Goal: Transaction & Acquisition: Purchase product/service

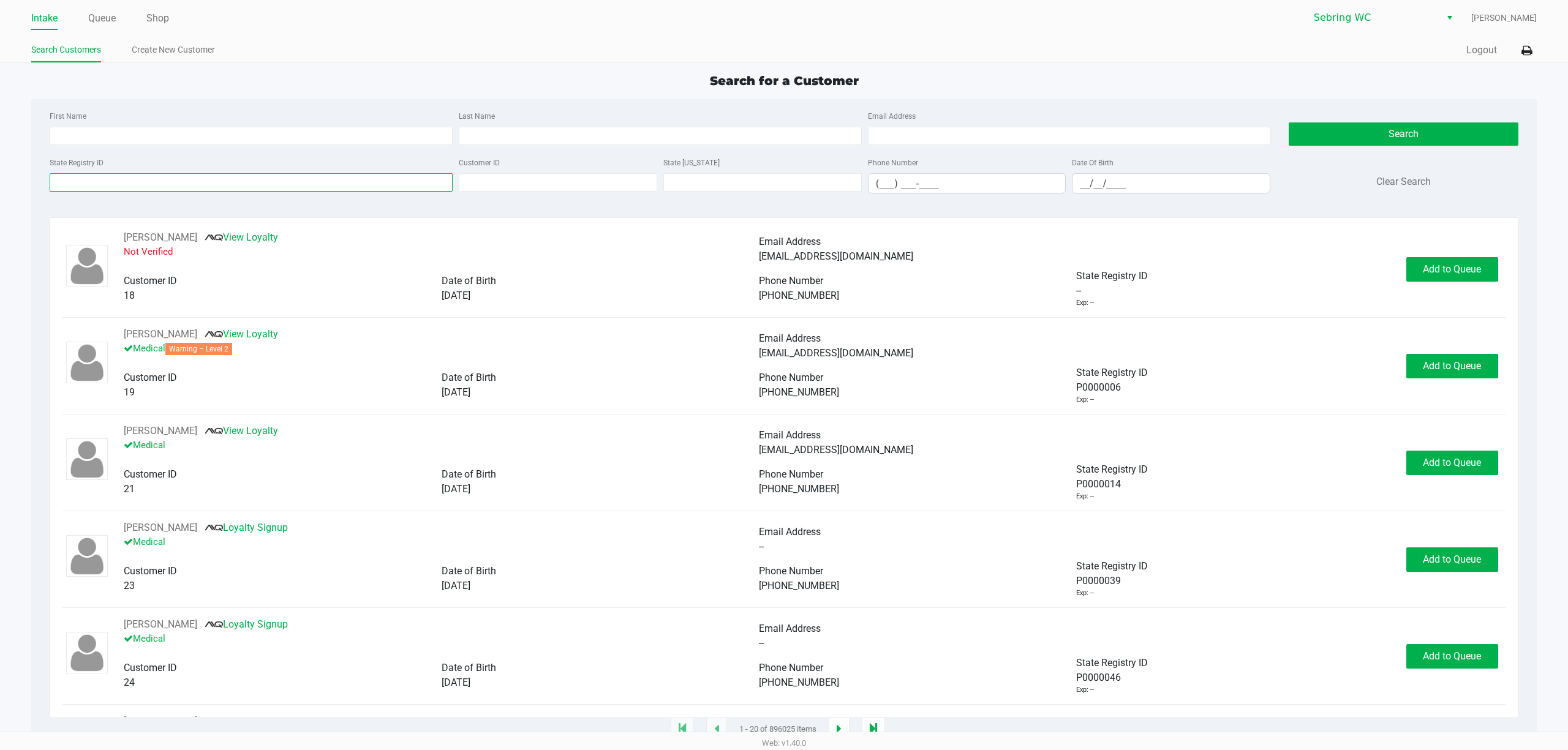
click at [81, 184] on input "State Registry ID" at bounding box center [251, 183] width 403 height 19
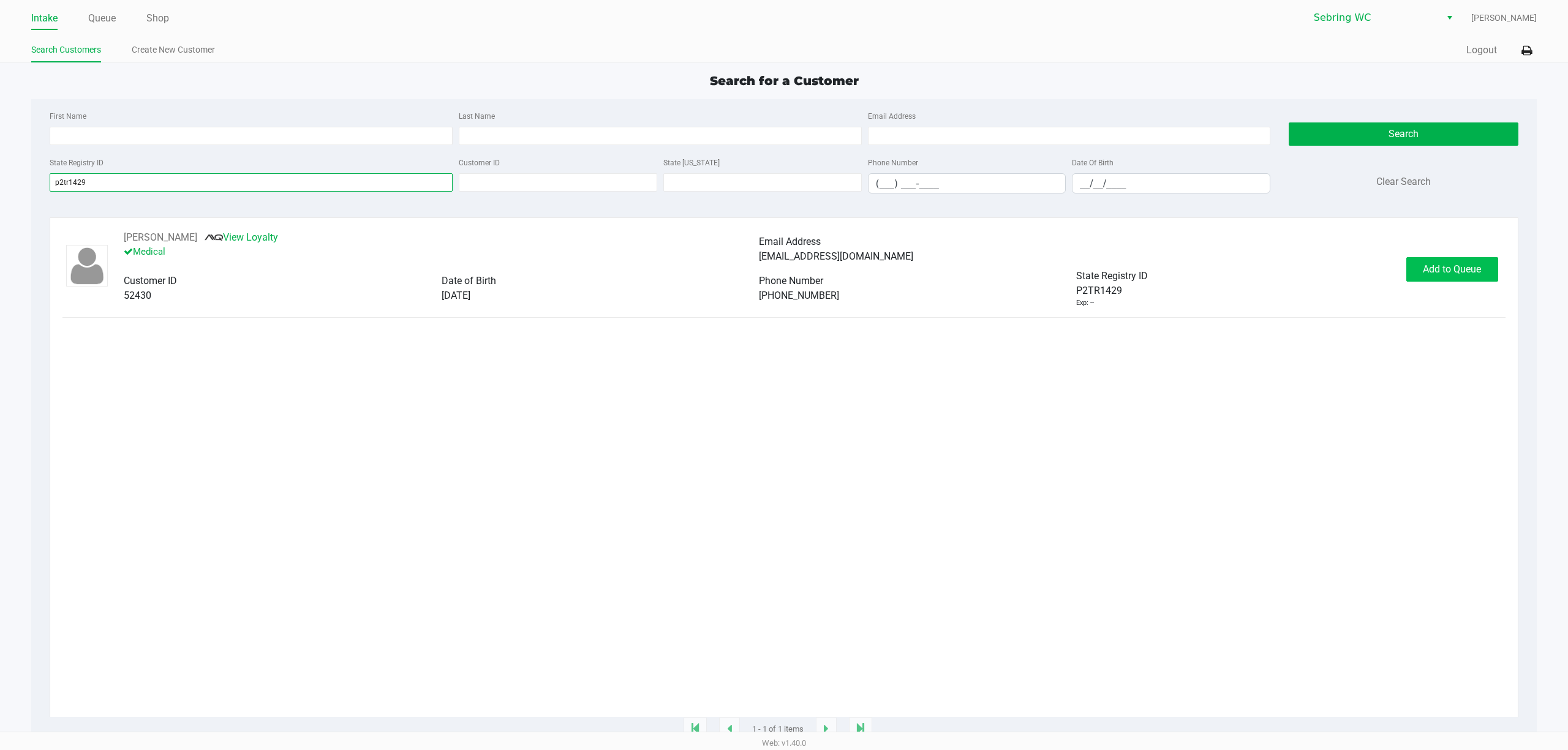
type input "p2tr1429"
click at [1426, 275] on span "Add to Queue" at bounding box center [1452, 268] width 58 height 12
click at [1432, 271] on span "In [GEOGRAPHIC_DATA]" at bounding box center [1466, 268] width 103 height 12
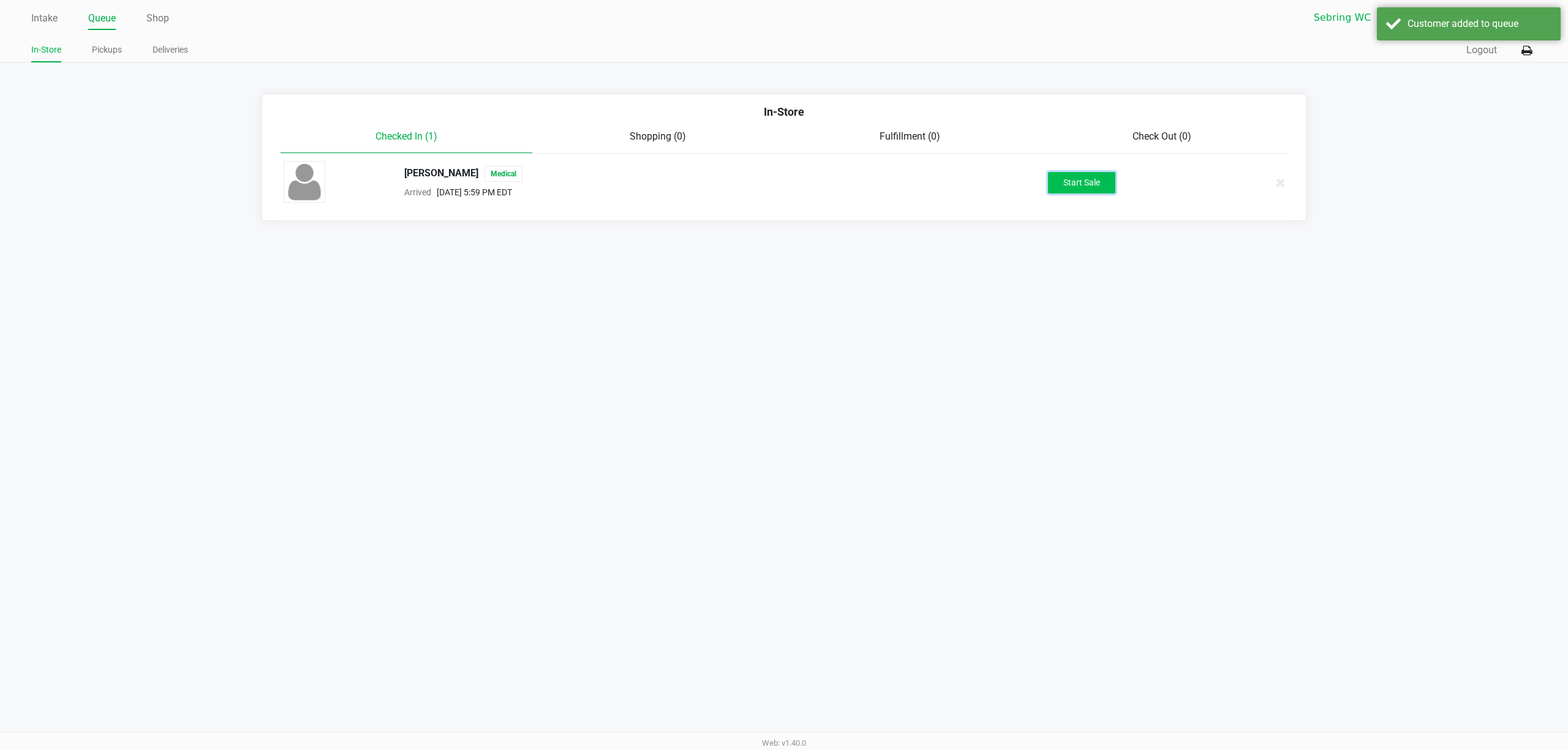
click at [1069, 186] on button "Start Sale" at bounding box center [1082, 183] width 68 height 22
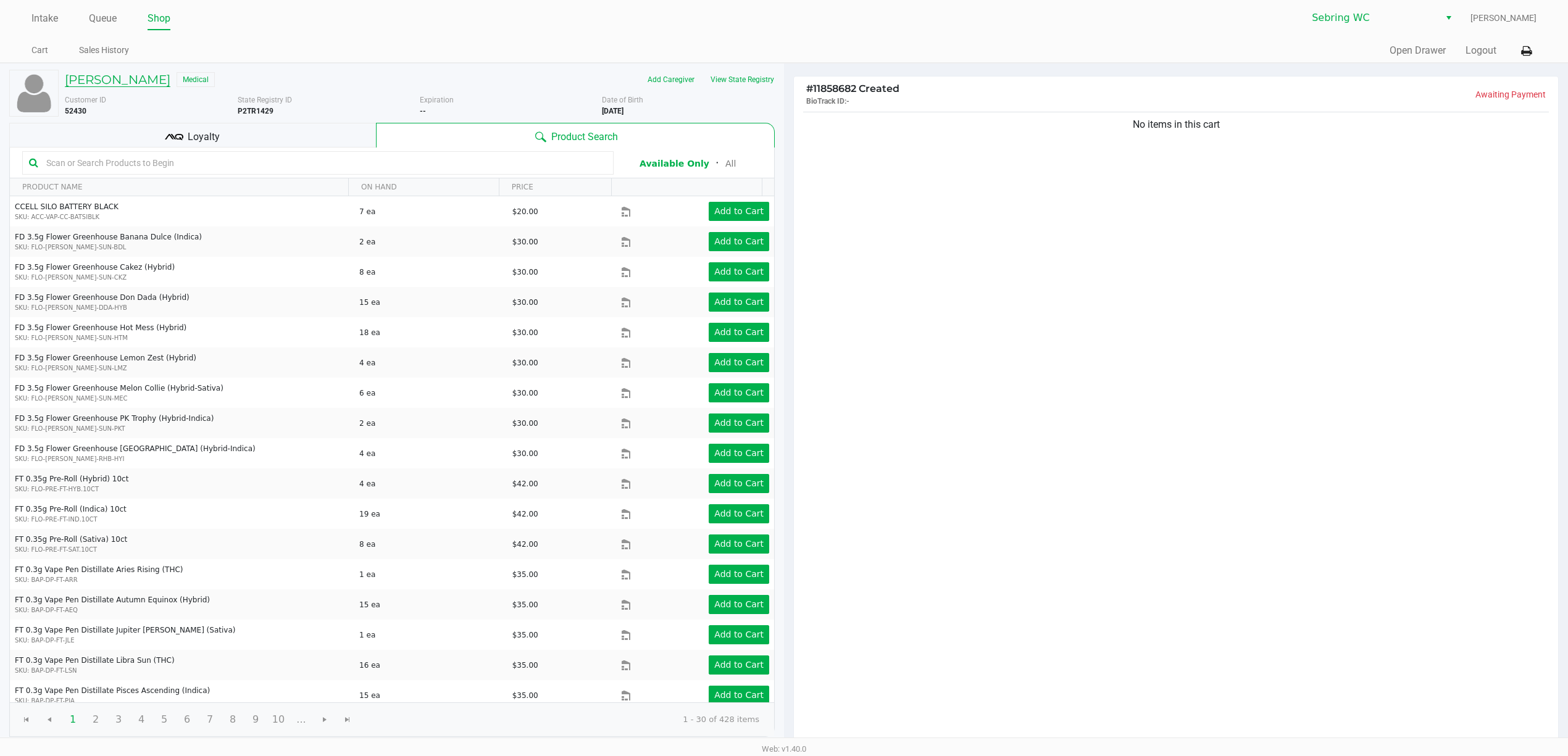
click at [135, 80] on h5 "[PERSON_NAME]" at bounding box center [118, 79] width 106 height 15
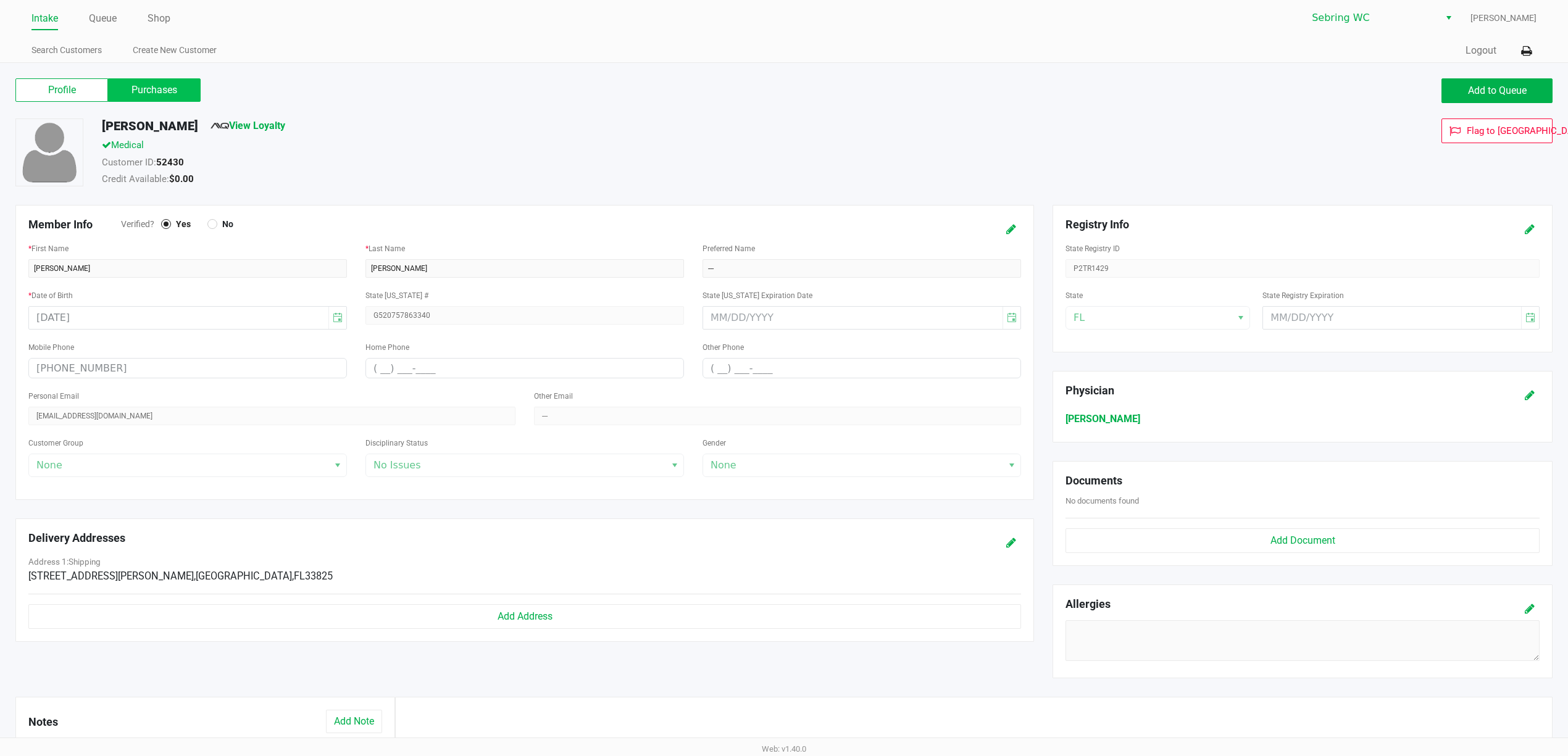
click at [174, 89] on label "Purchases" at bounding box center [155, 90] width 93 height 24
click at [0, 0] on 1 "Purchases" at bounding box center [0, 0] width 0 height 0
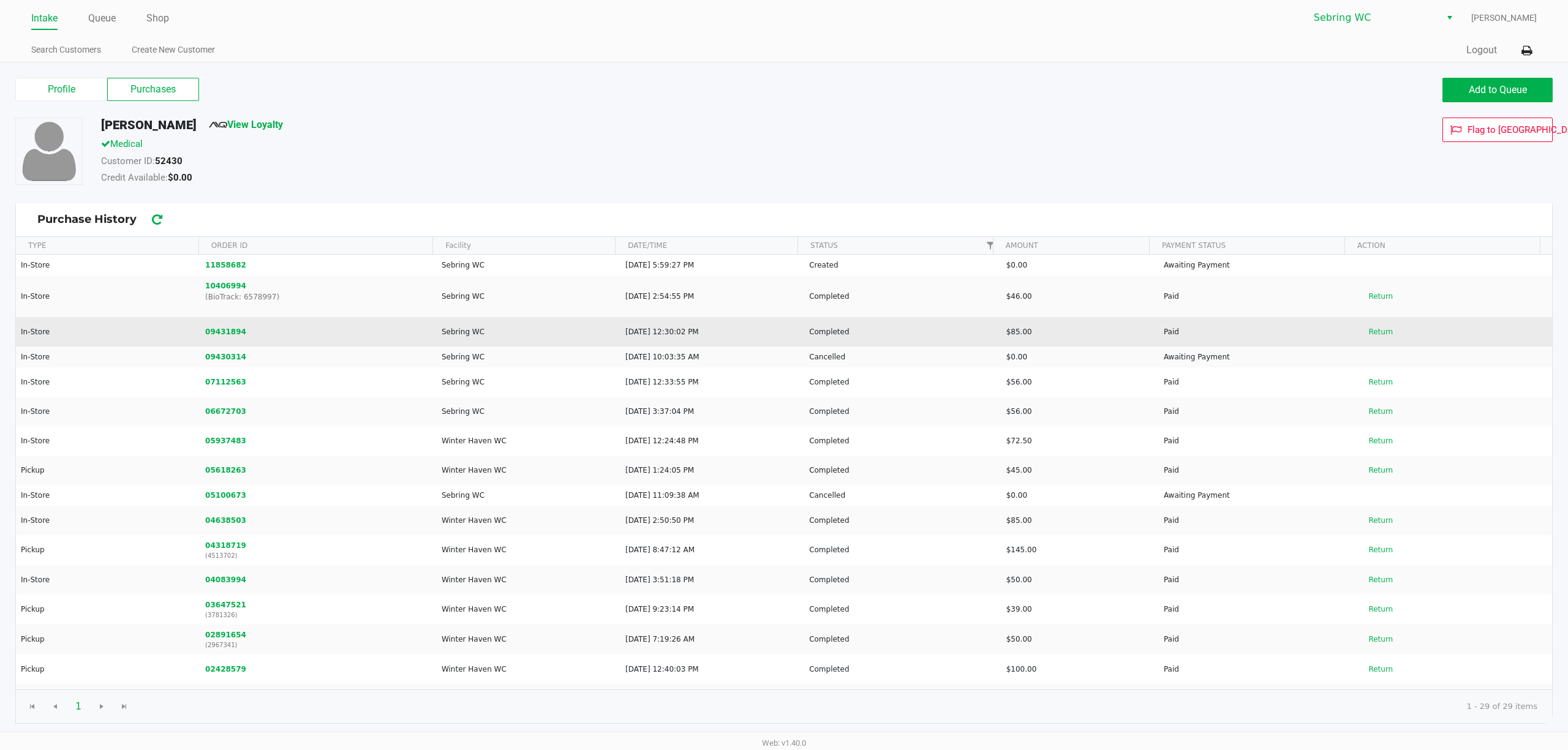
click at [197, 335] on td "In-Store" at bounding box center [107, 332] width 184 height 30
click at [209, 335] on button "09431894" at bounding box center [226, 332] width 41 height 11
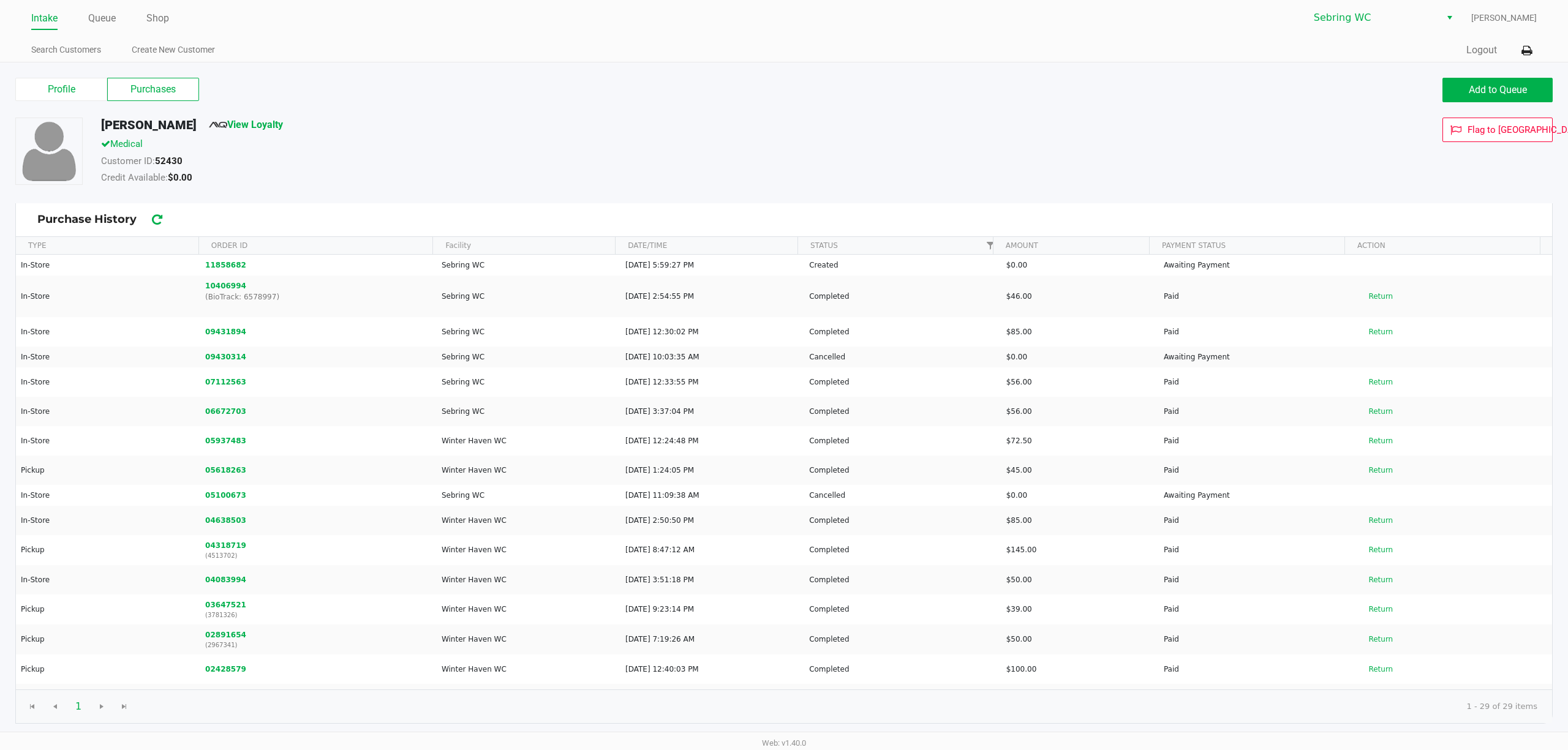
click at [102, 8] on div "Intake Queue Shop" at bounding box center [407, 18] width 752 height 23
click at [103, 16] on link "Queue" at bounding box center [101, 19] width 27 height 17
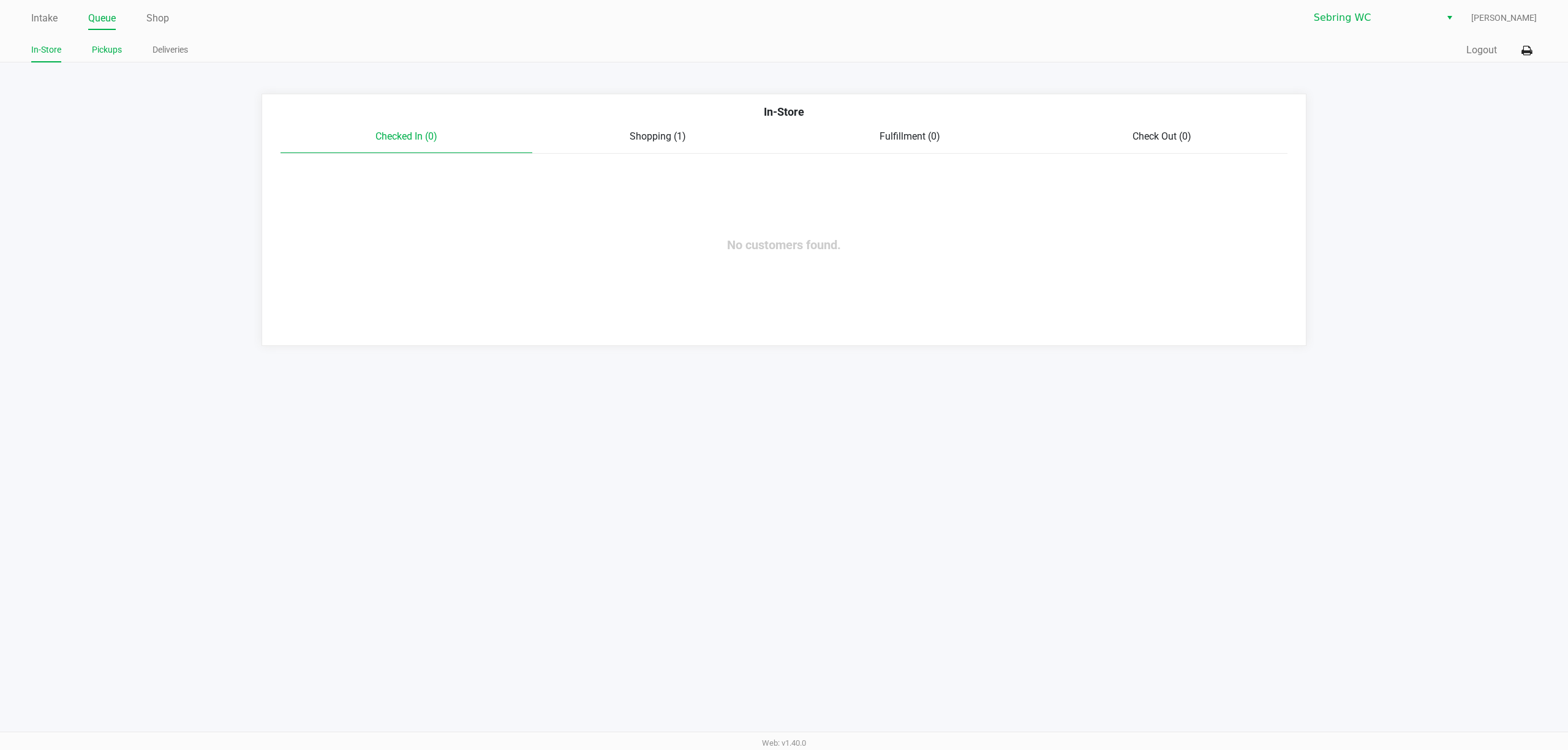
drag, startPoint x: 120, startPoint y: 53, endPoint x: 111, endPoint y: 54, distance: 9.1
click at [117, 54] on ul "In-Store Pickups Deliveries" at bounding box center [407, 51] width 752 height 21
click at [111, 54] on link "Pickups" at bounding box center [107, 50] width 30 height 16
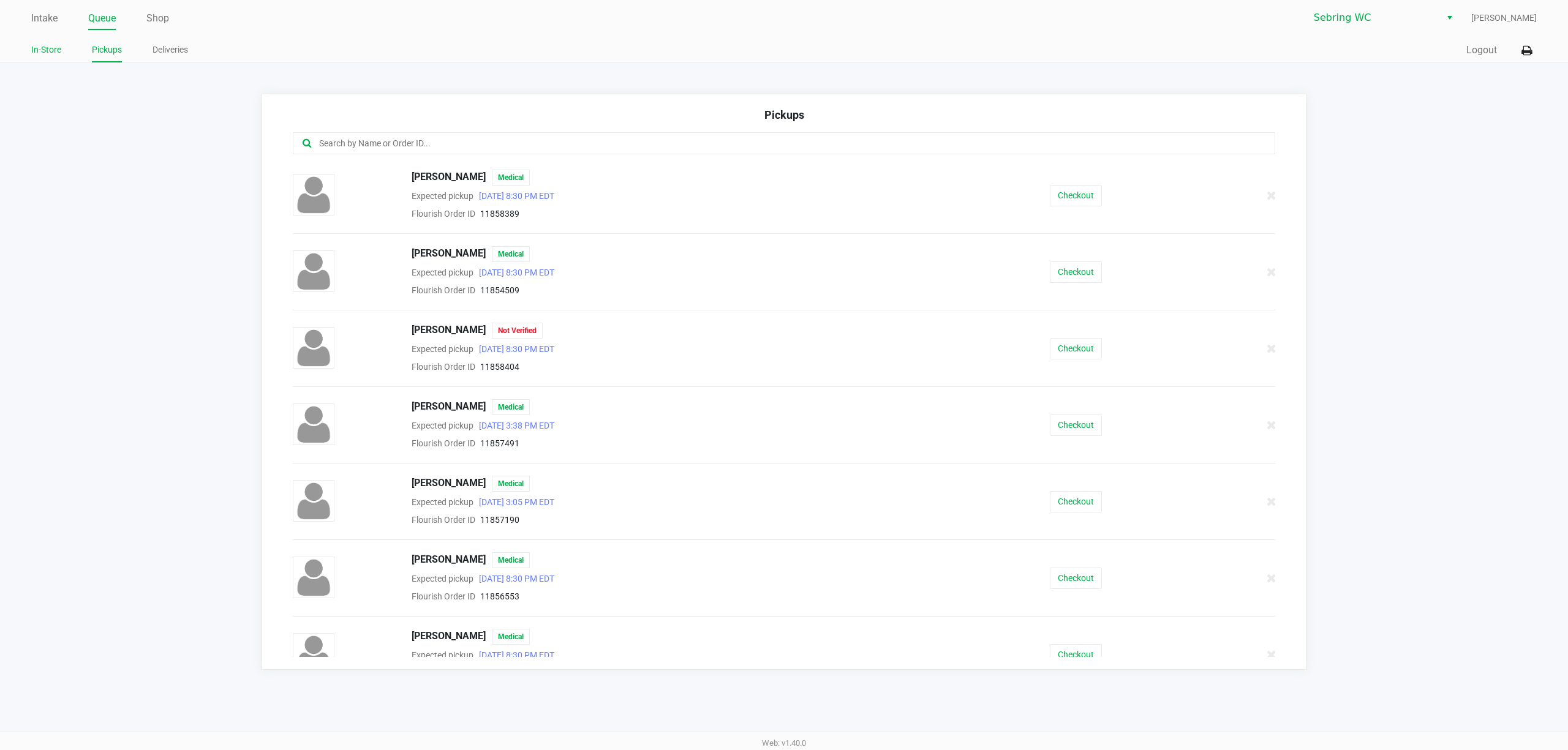
click at [54, 54] on link "In-Store" at bounding box center [46, 50] width 30 height 16
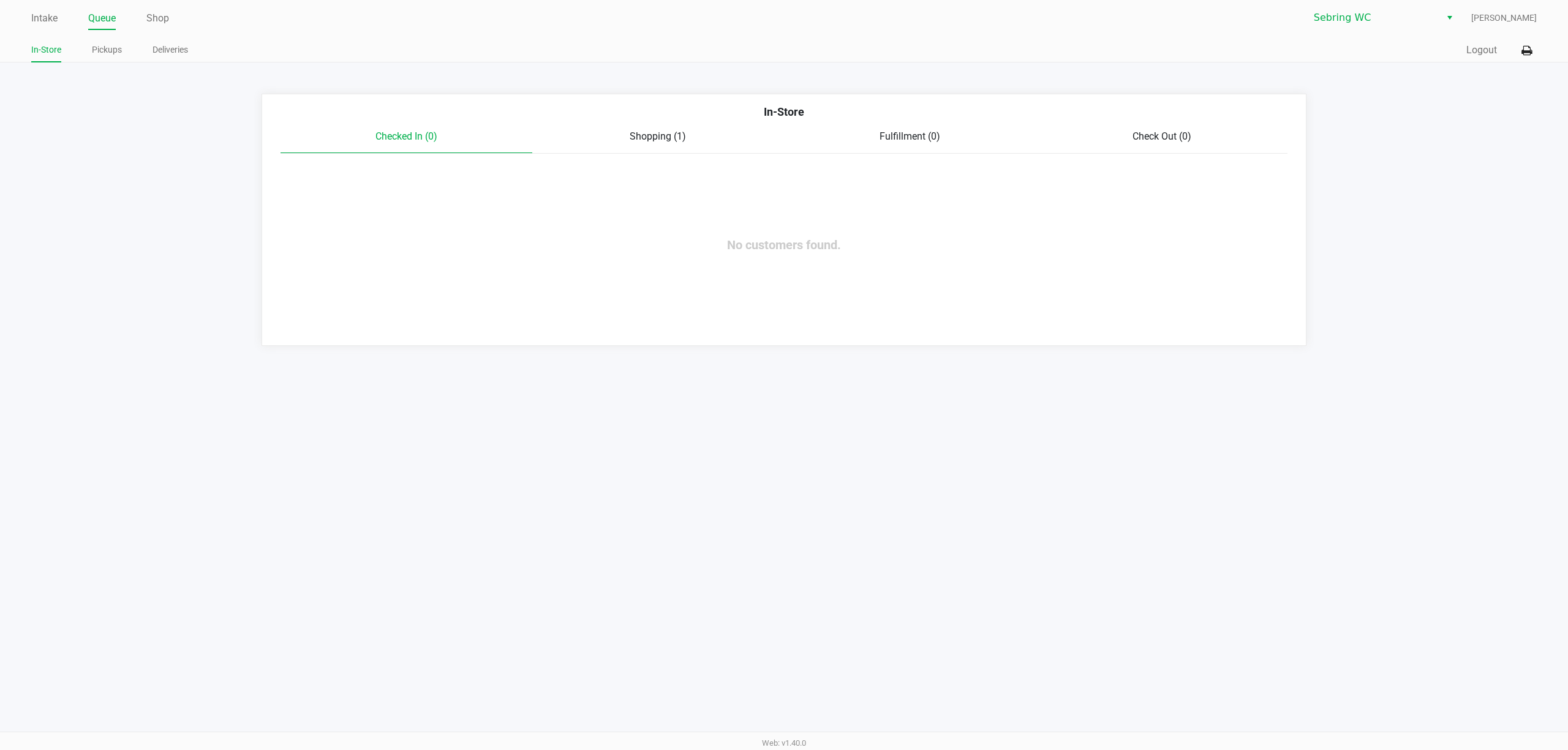
click at [649, 137] on span "Shopping (1)" at bounding box center [658, 136] width 56 height 12
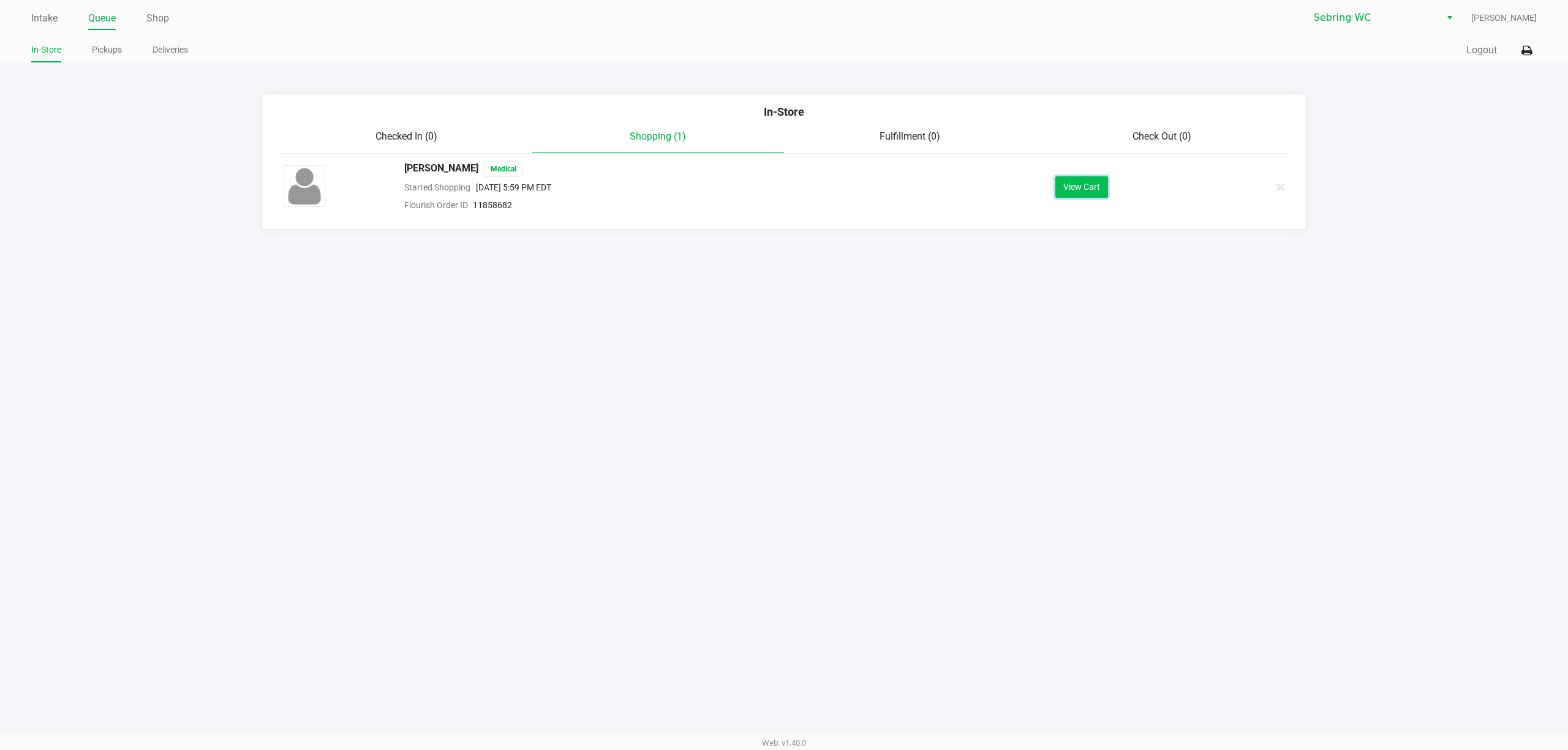
click at [1071, 194] on button "View Cart" at bounding box center [1082, 188] width 53 height 22
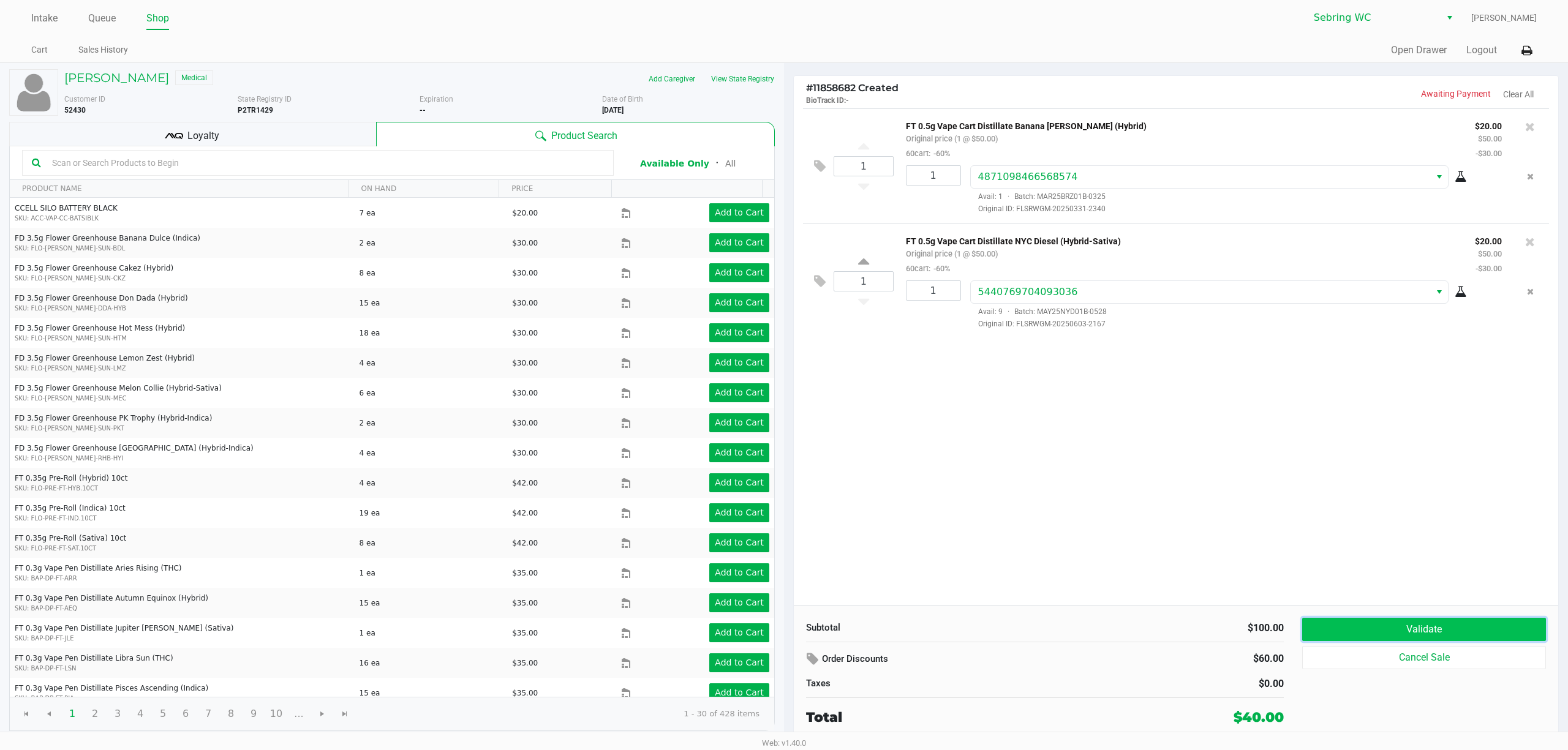
click at [1427, 626] on button "Validate" at bounding box center [1424, 629] width 244 height 23
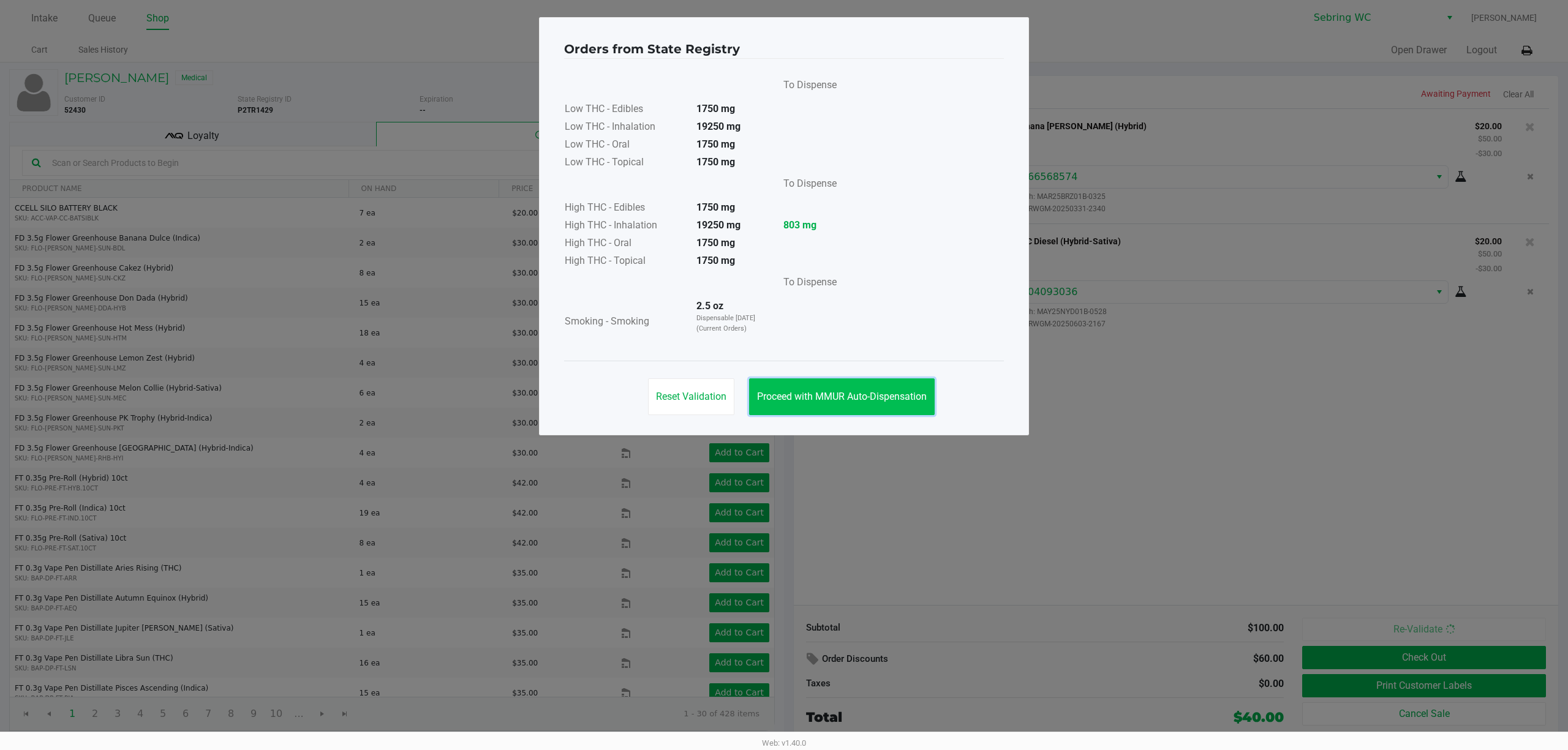
click at [872, 390] on button "Proceed with MMUR Auto-Dispensation" at bounding box center [842, 396] width 186 height 37
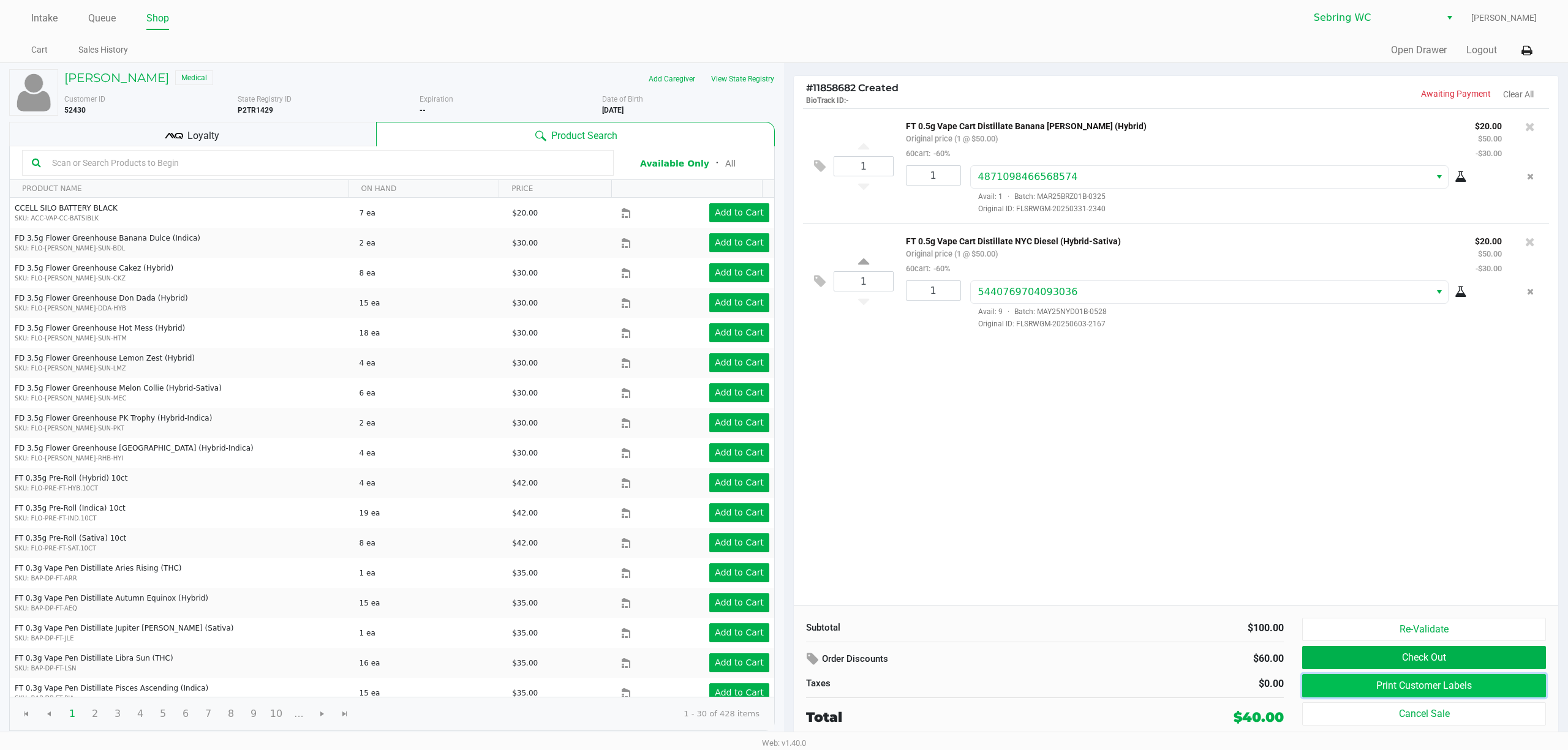
click at [1341, 692] on button "Print Customer Labels" at bounding box center [1424, 686] width 244 height 23
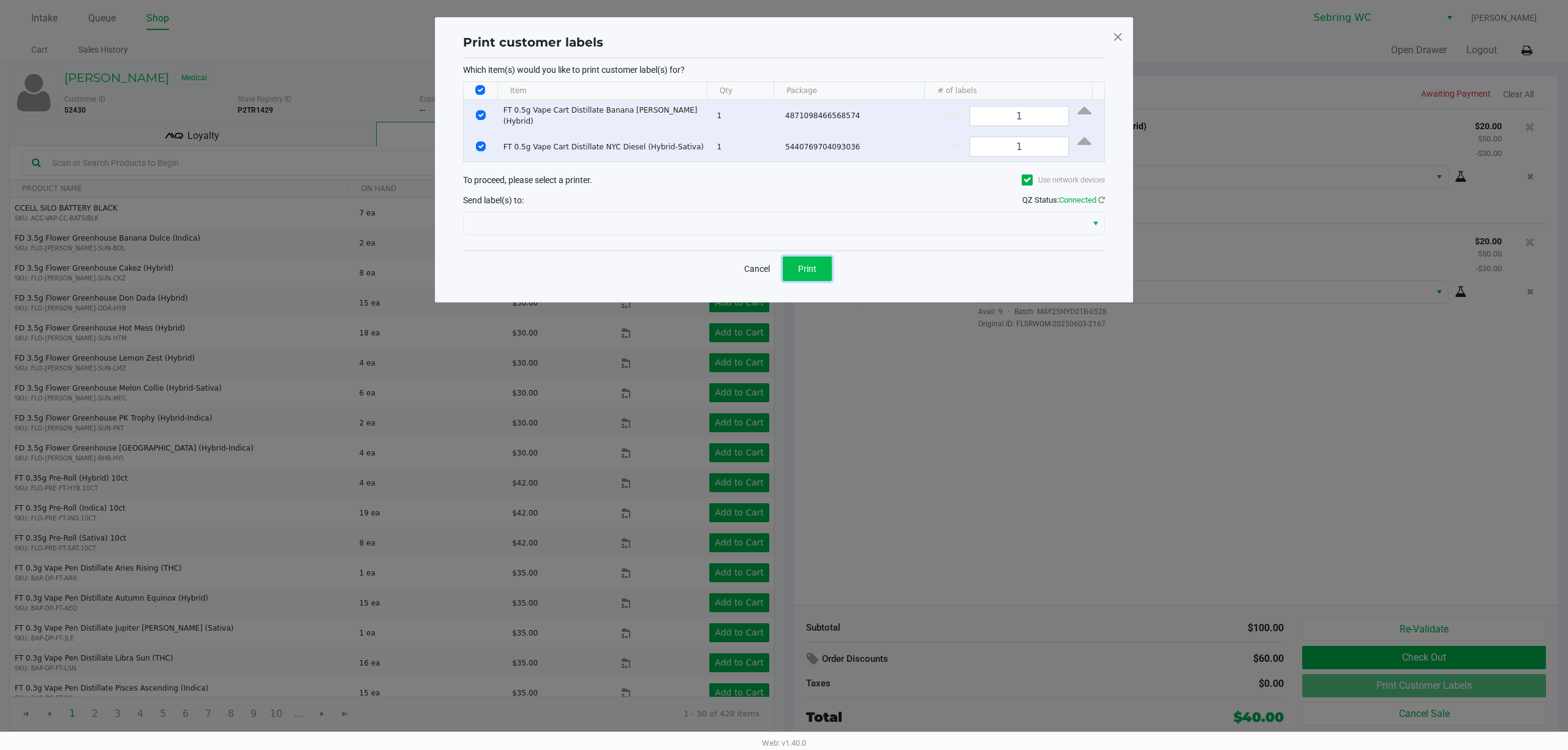
click at [812, 269] on span "Print" at bounding box center [808, 268] width 19 height 10
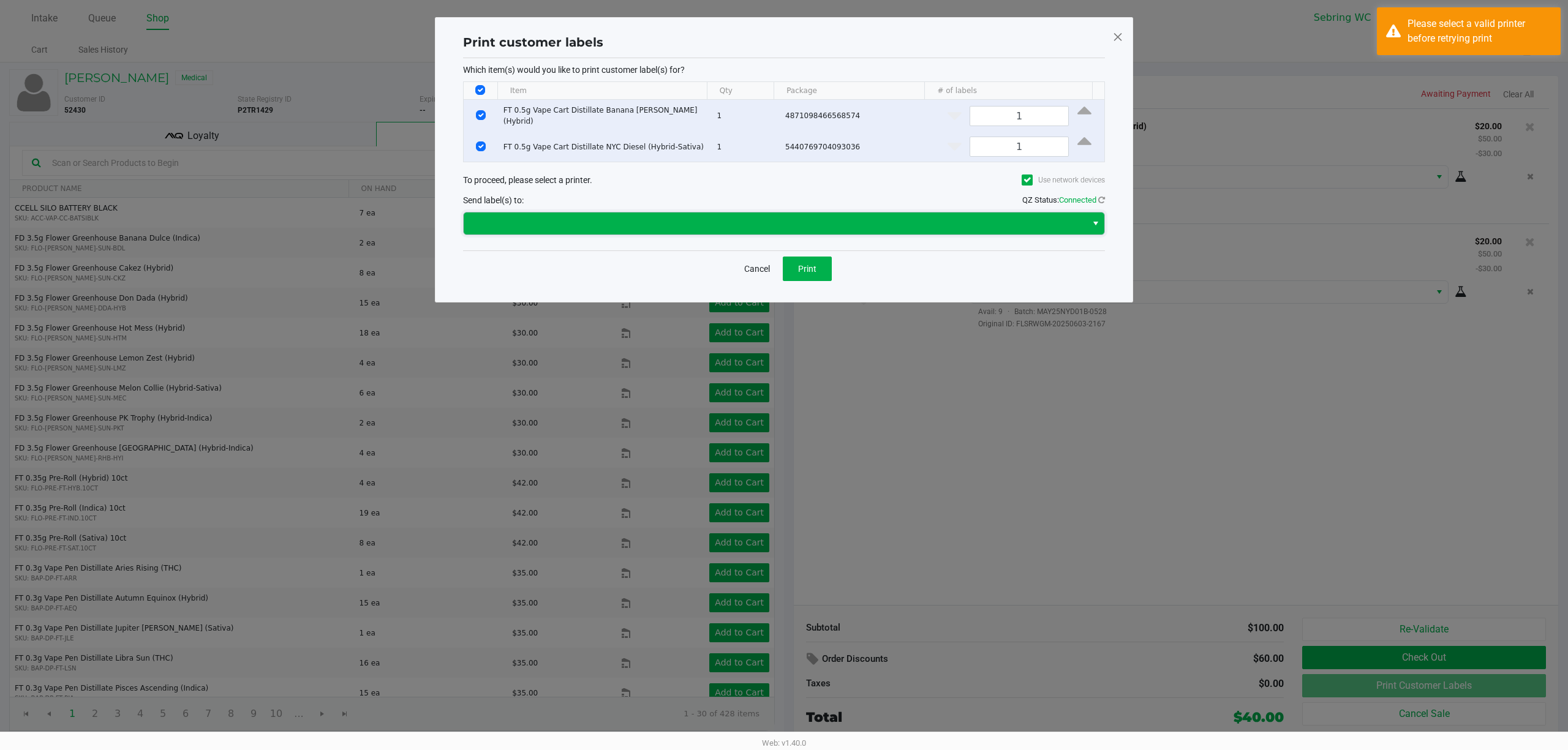
click at [789, 233] on span at bounding box center [775, 223] width 623 height 22
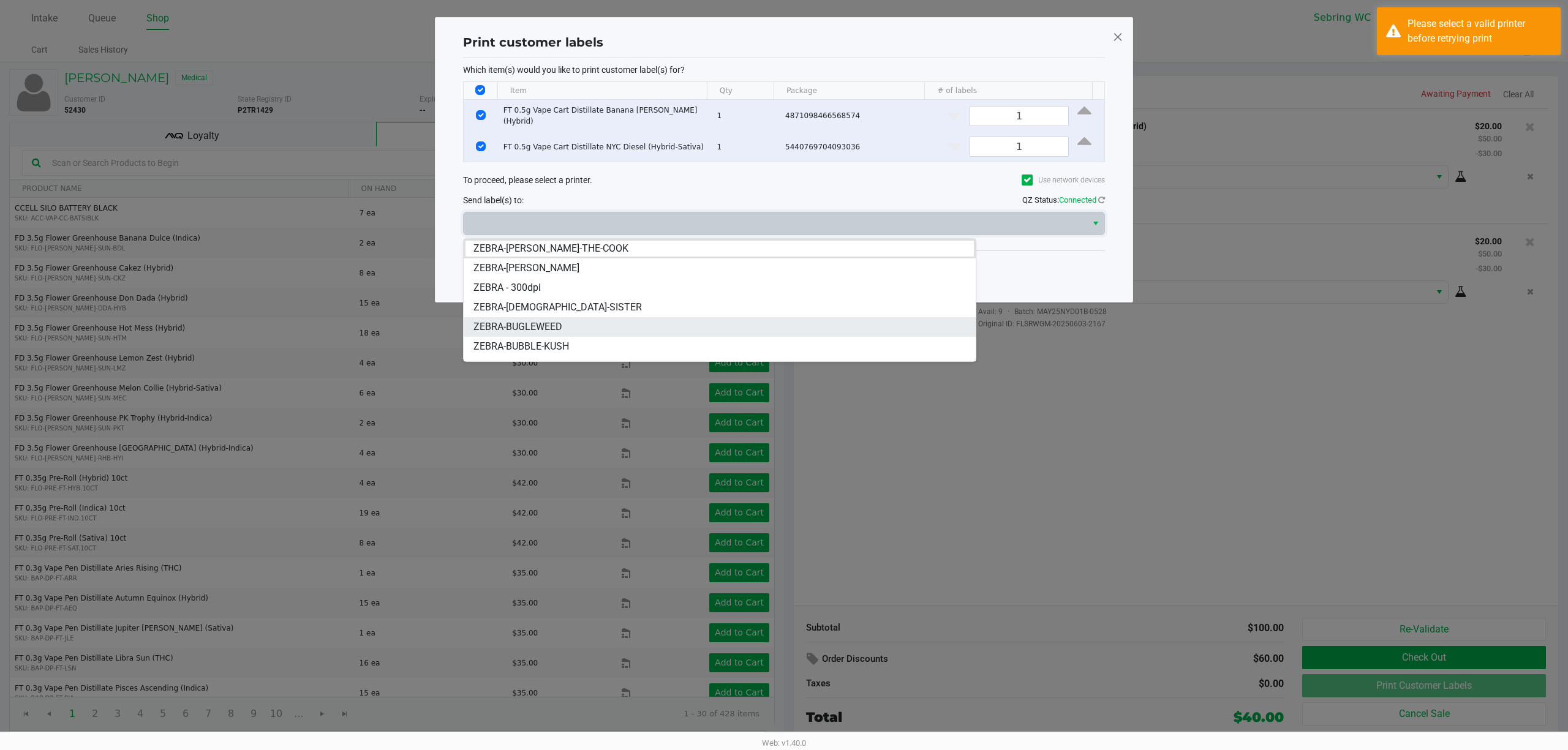
click at [570, 322] on li "ZEBRA-BUGLEWEED" at bounding box center [720, 327] width 512 height 19
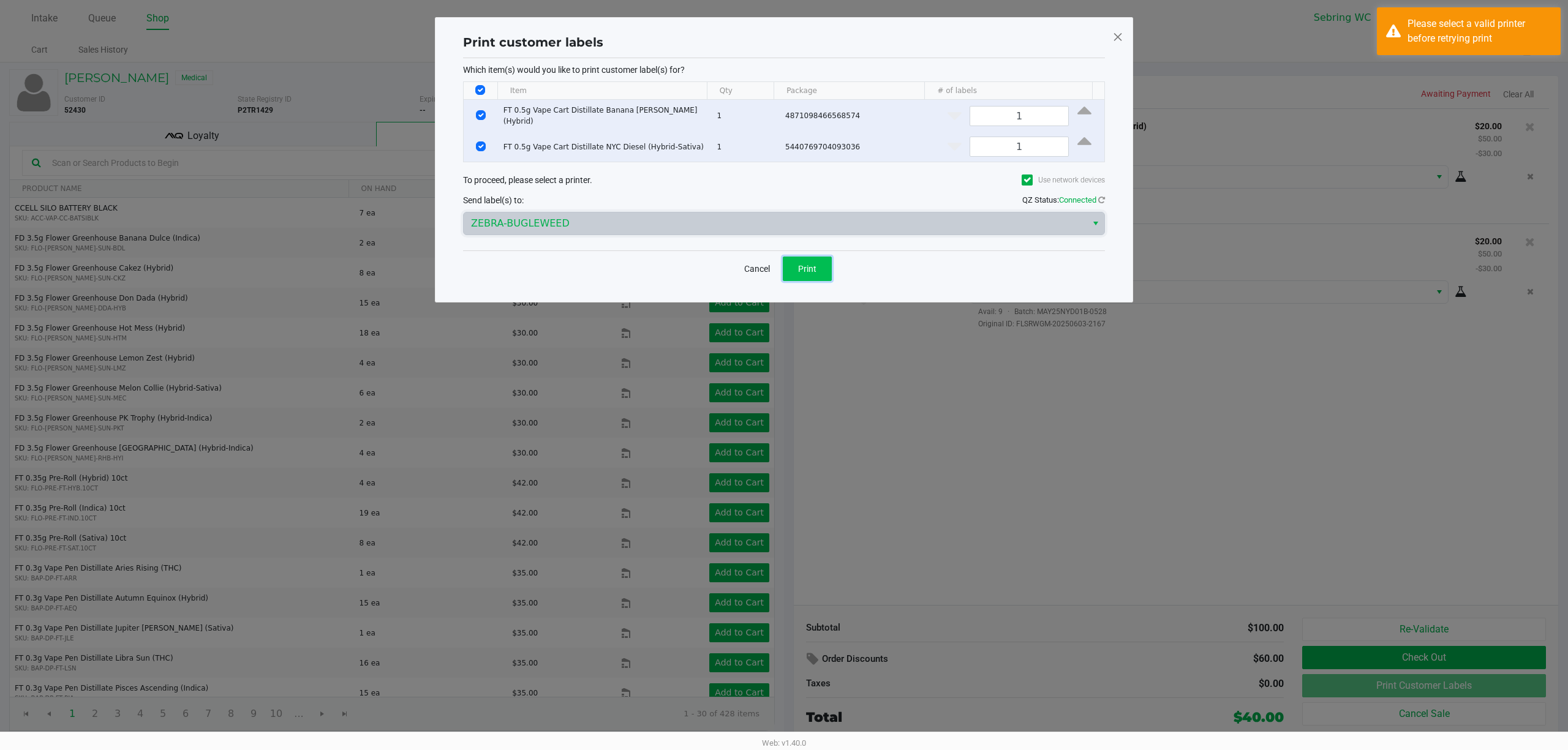
click at [827, 263] on button "Print" at bounding box center [807, 268] width 49 height 24
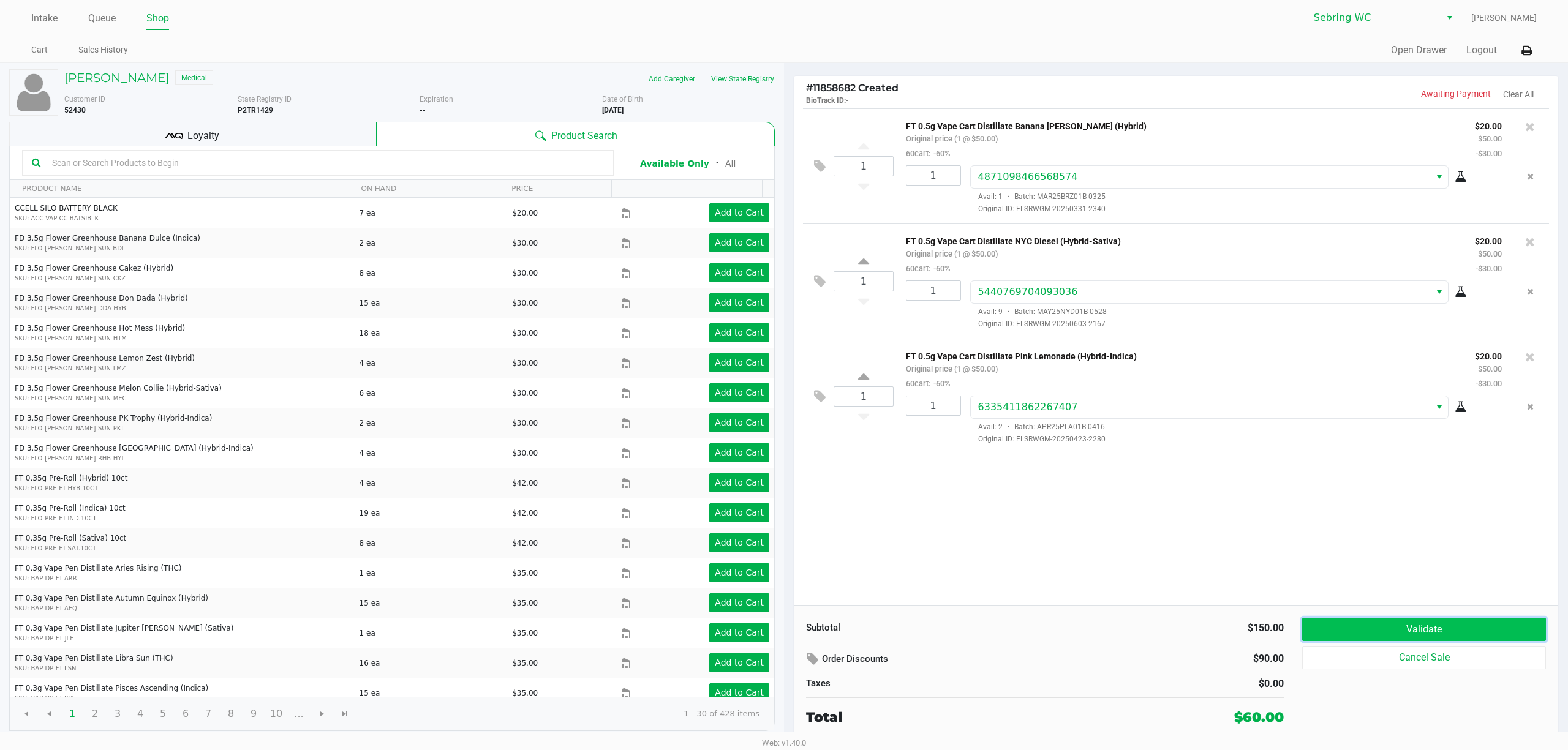
click at [1380, 635] on button "Validate" at bounding box center [1424, 629] width 244 height 23
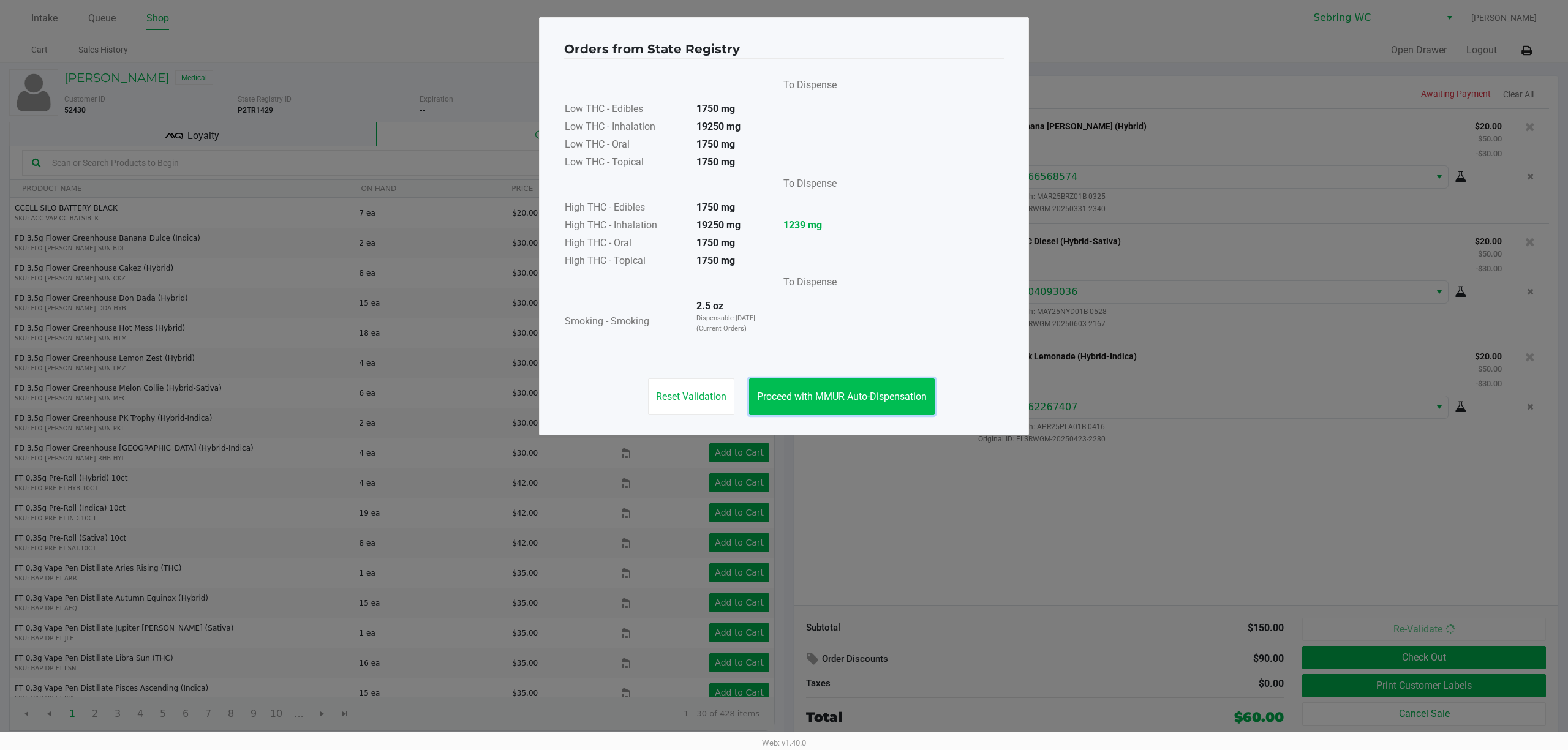
click at [837, 400] on span "Proceed with MMUR Auto-Dispensation" at bounding box center [842, 396] width 170 height 12
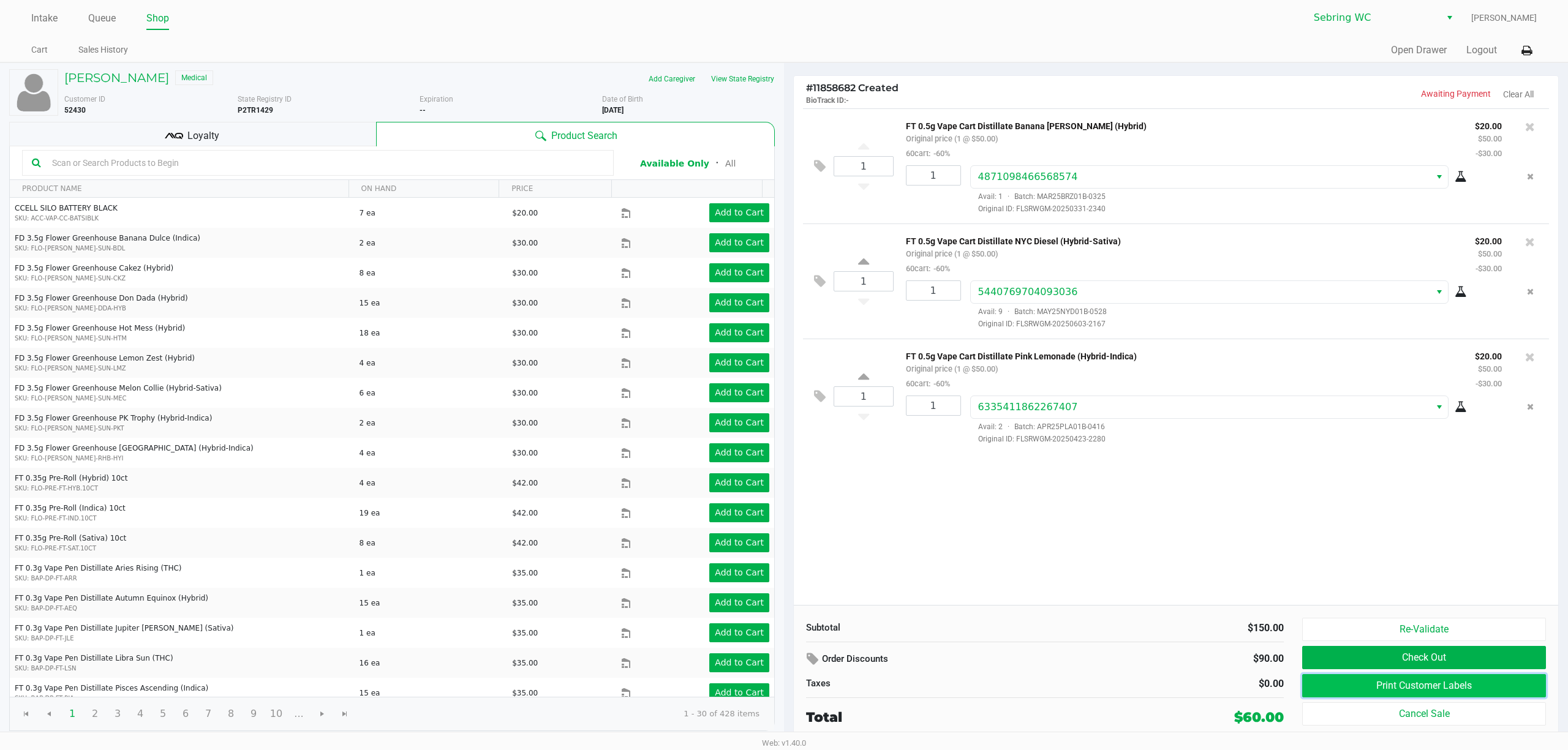
click at [1331, 689] on button "Print Customer Labels" at bounding box center [1424, 686] width 244 height 23
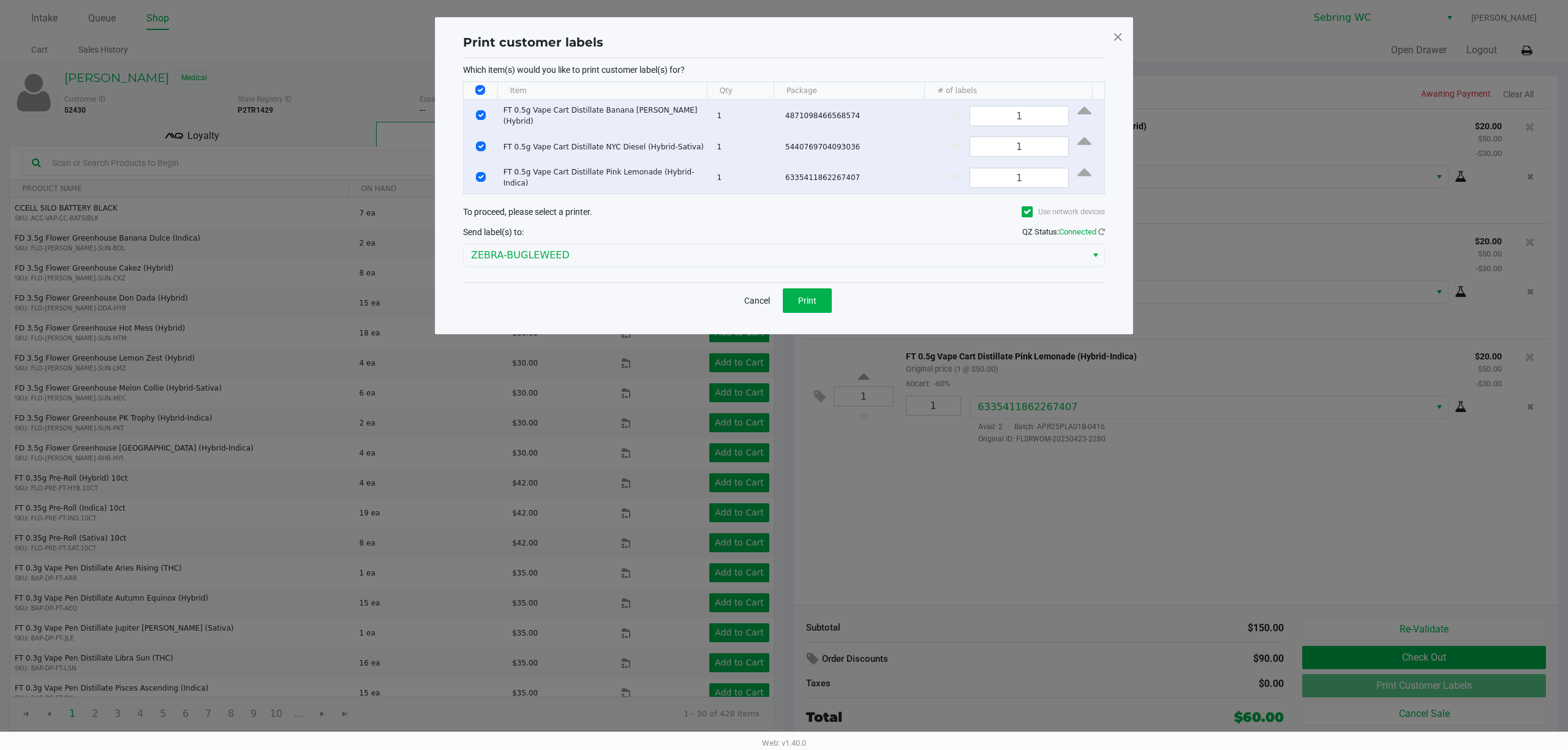
click at [485, 81] on div "Which item(s) would you like to print customer label(s) for? Item Qty Package #…" at bounding box center [784, 170] width 642 height 224
click at [483, 85] on th "Data table" at bounding box center [480, 90] width 33 height 18
click at [478, 98] on th "Data table" at bounding box center [480, 90] width 33 height 18
click at [482, 92] on input "Select All Rows" at bounding box center [480, 89] width 10 height 10
checkbox input "false"
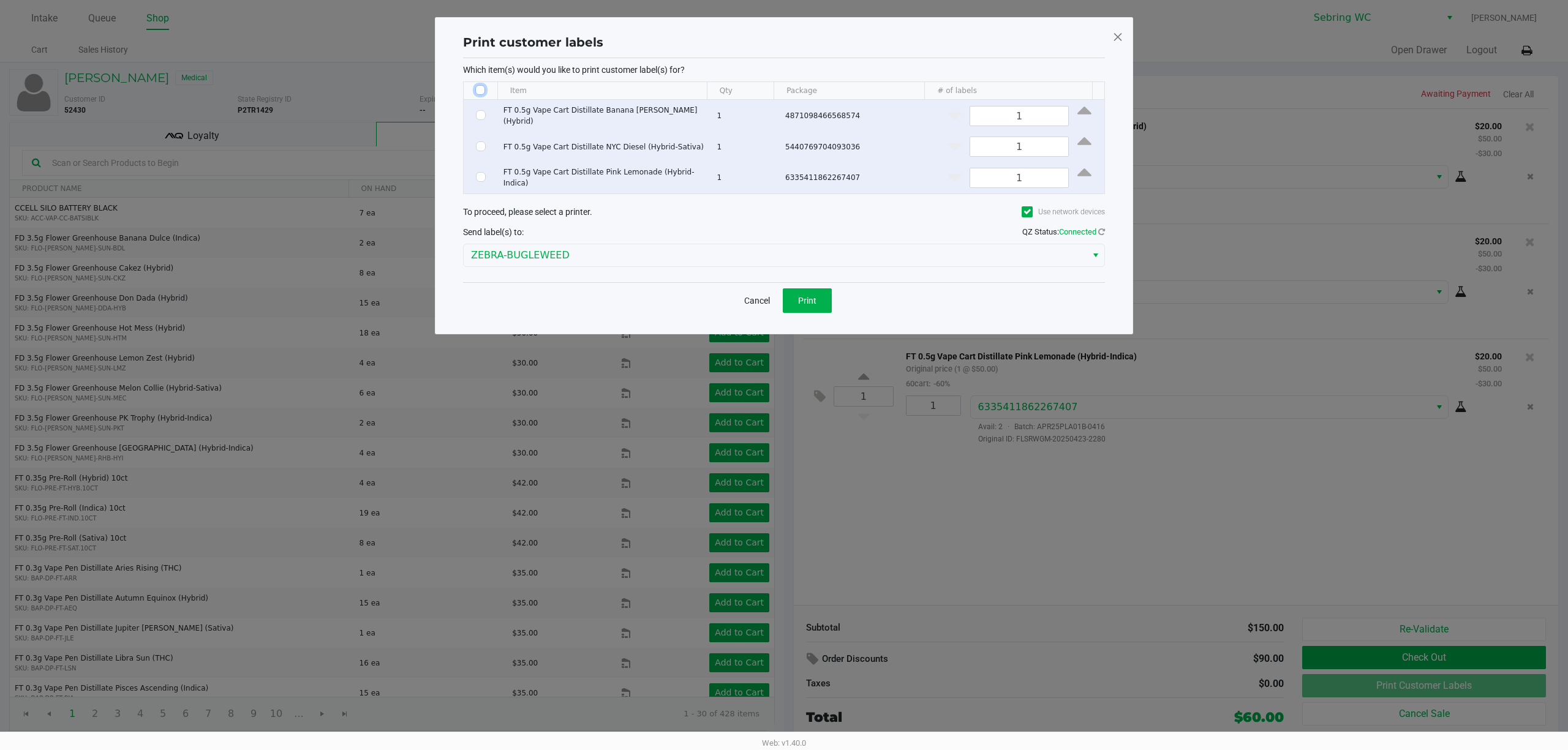
checkbox input "false"
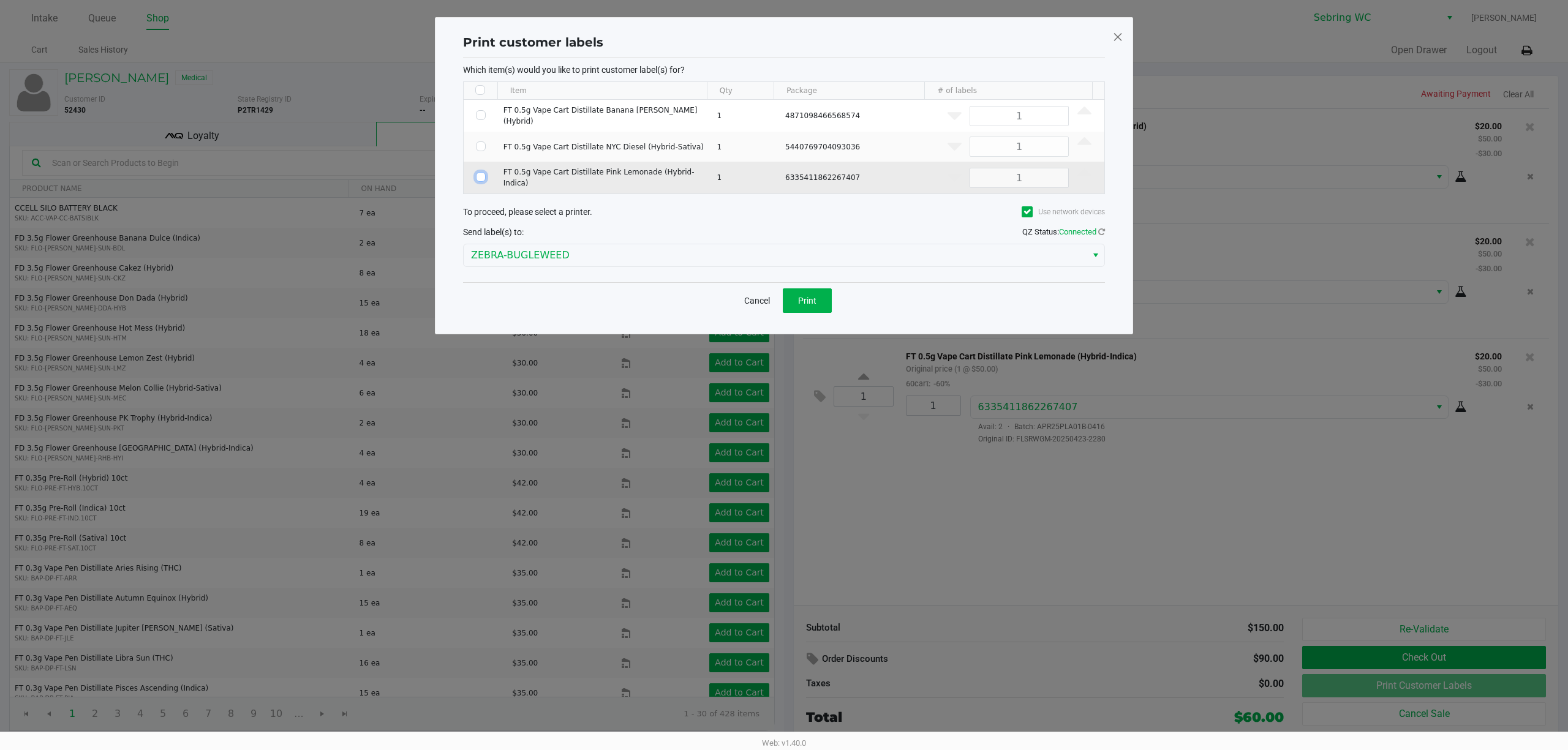
click at [482, 182] on input "Select Row" at bounding box center [481, 177] width 10 height 10
checkbox input "true"
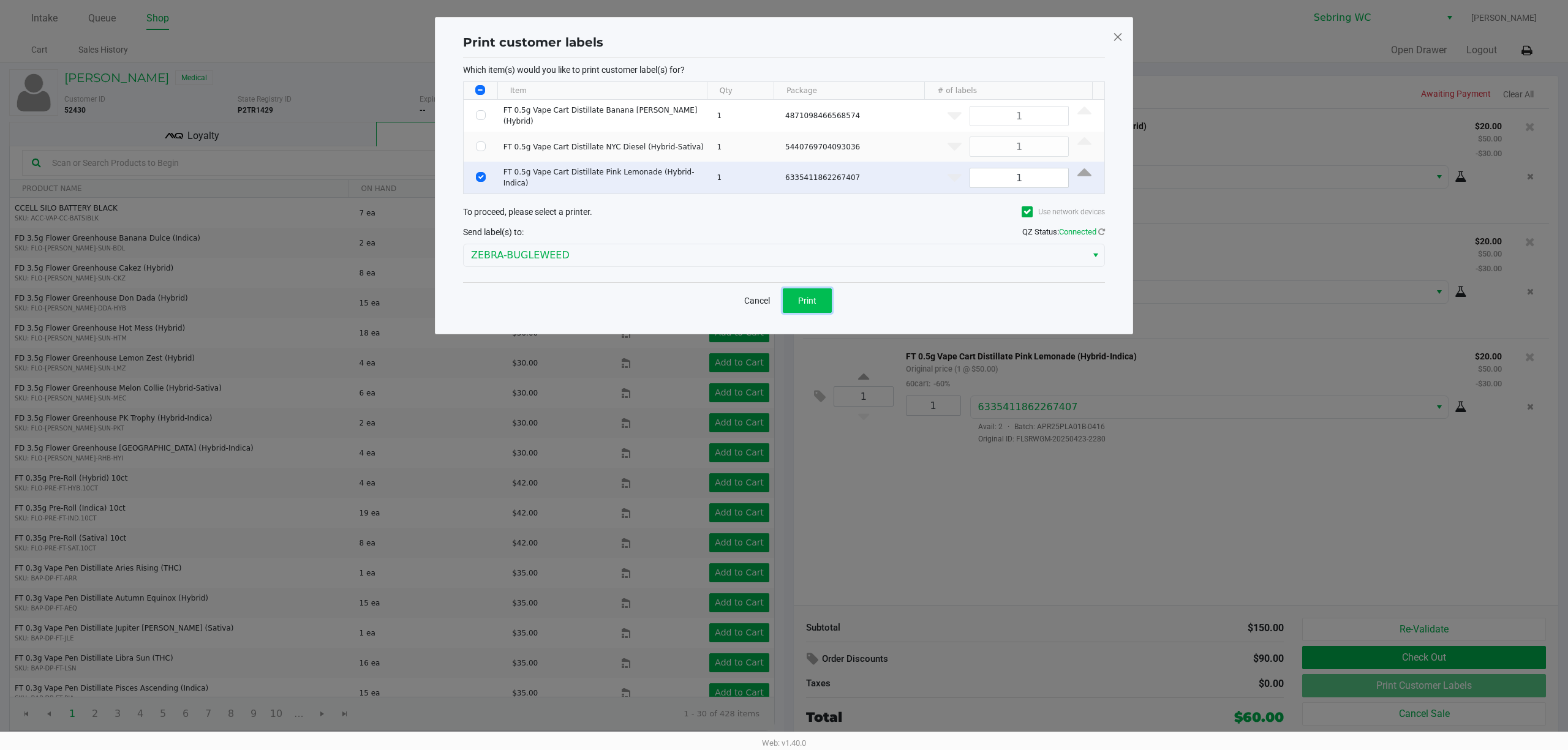
click at [798, 303] on span "Print" at bounding box center [808, 300] width 19 height 10
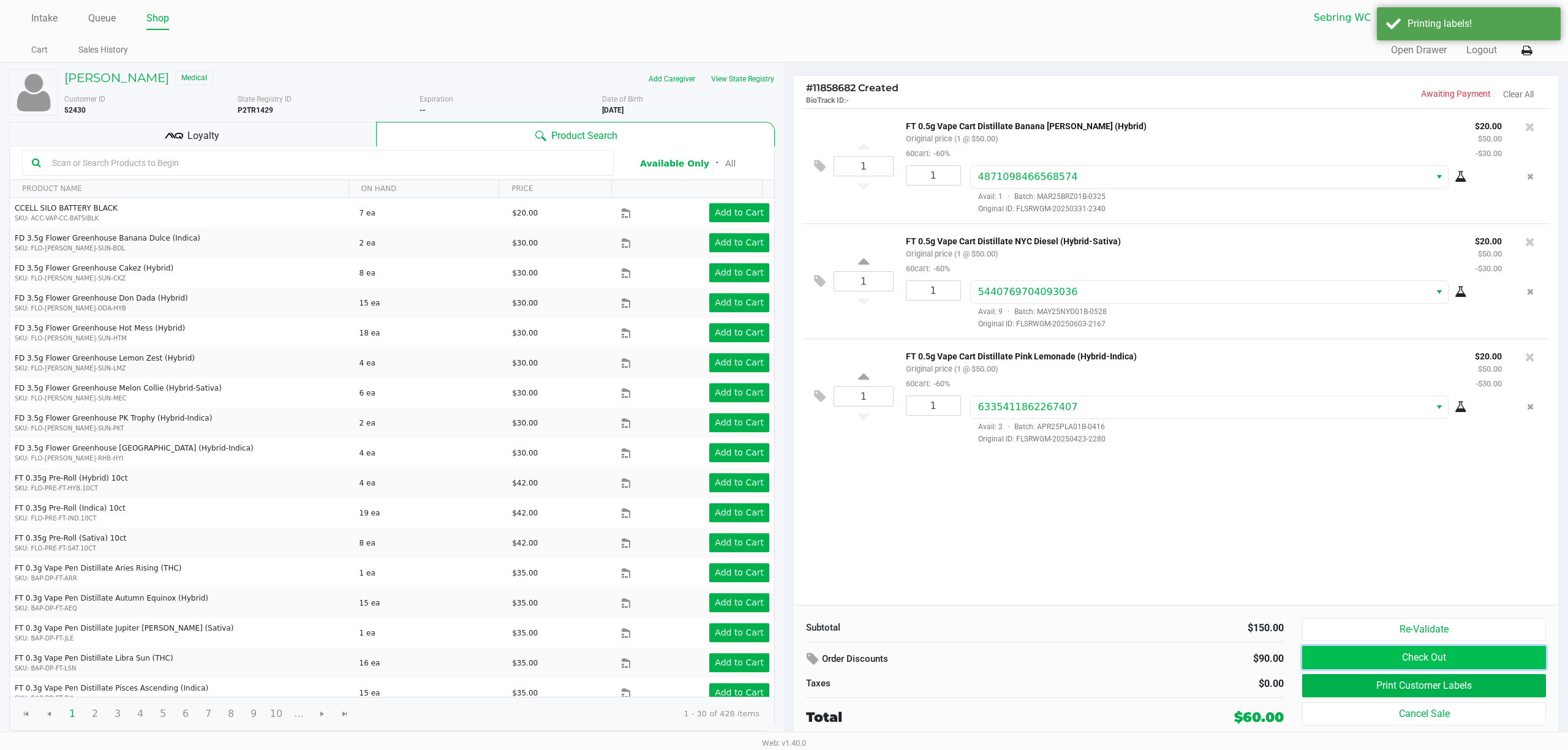
click at [1429, 654] on button "Check Out" at bounding box center [1424, 657] width 244 height 23
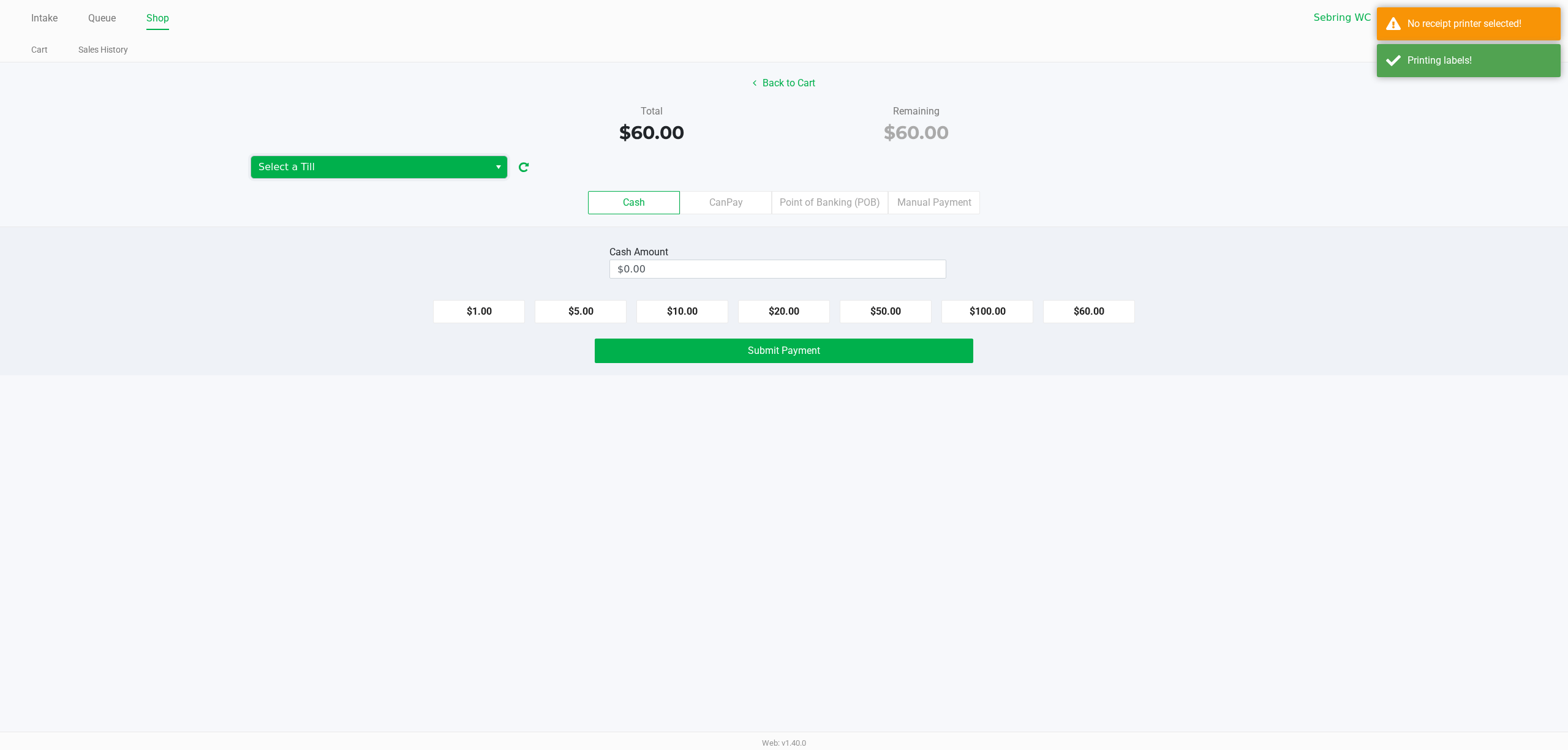
click at [454, 166] on span "Select a Till" at bounding box center [370, 166] width 223 height 15
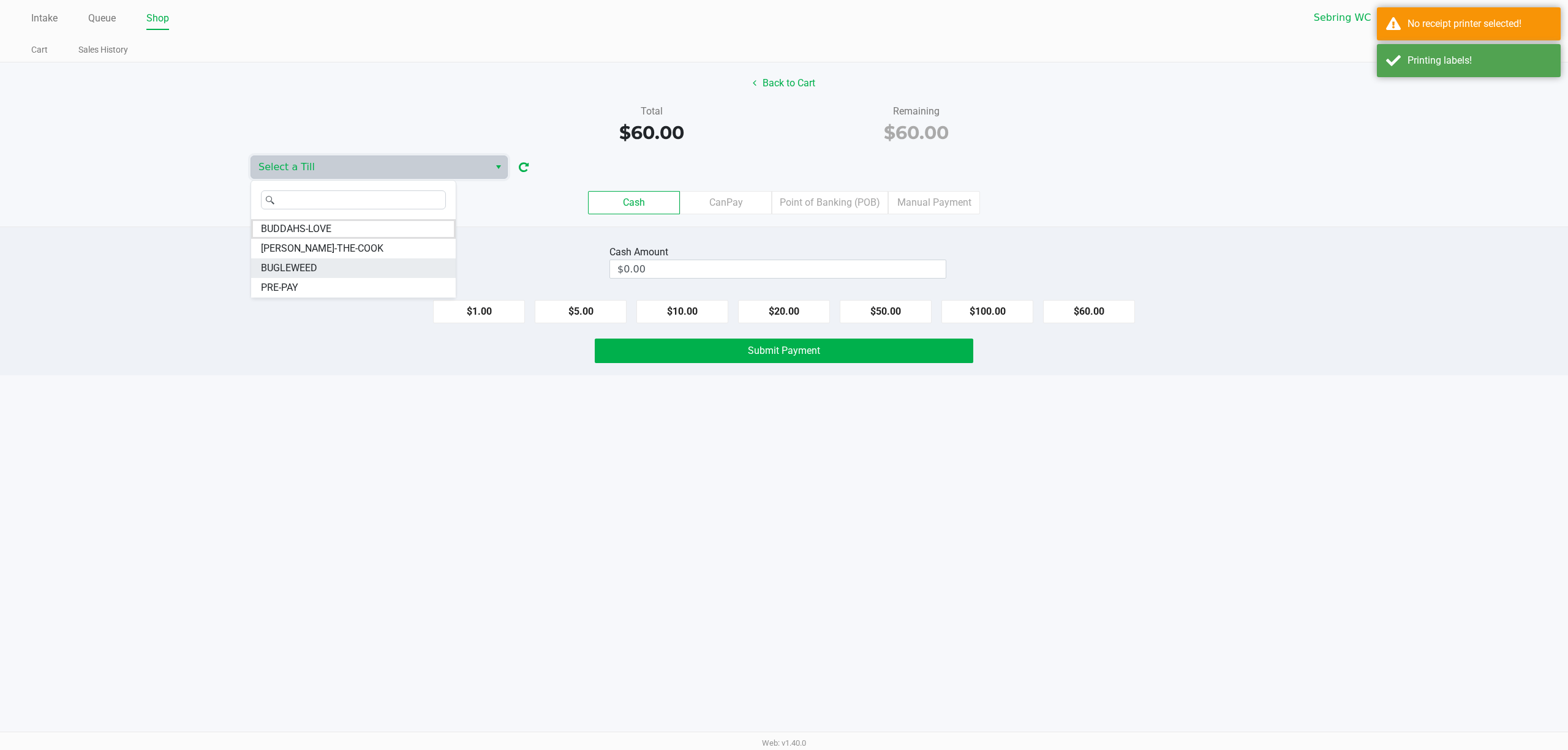
click at [317, 271] on li "BUGLEWEED" at bounding box center [353, 268] width 205 height 19
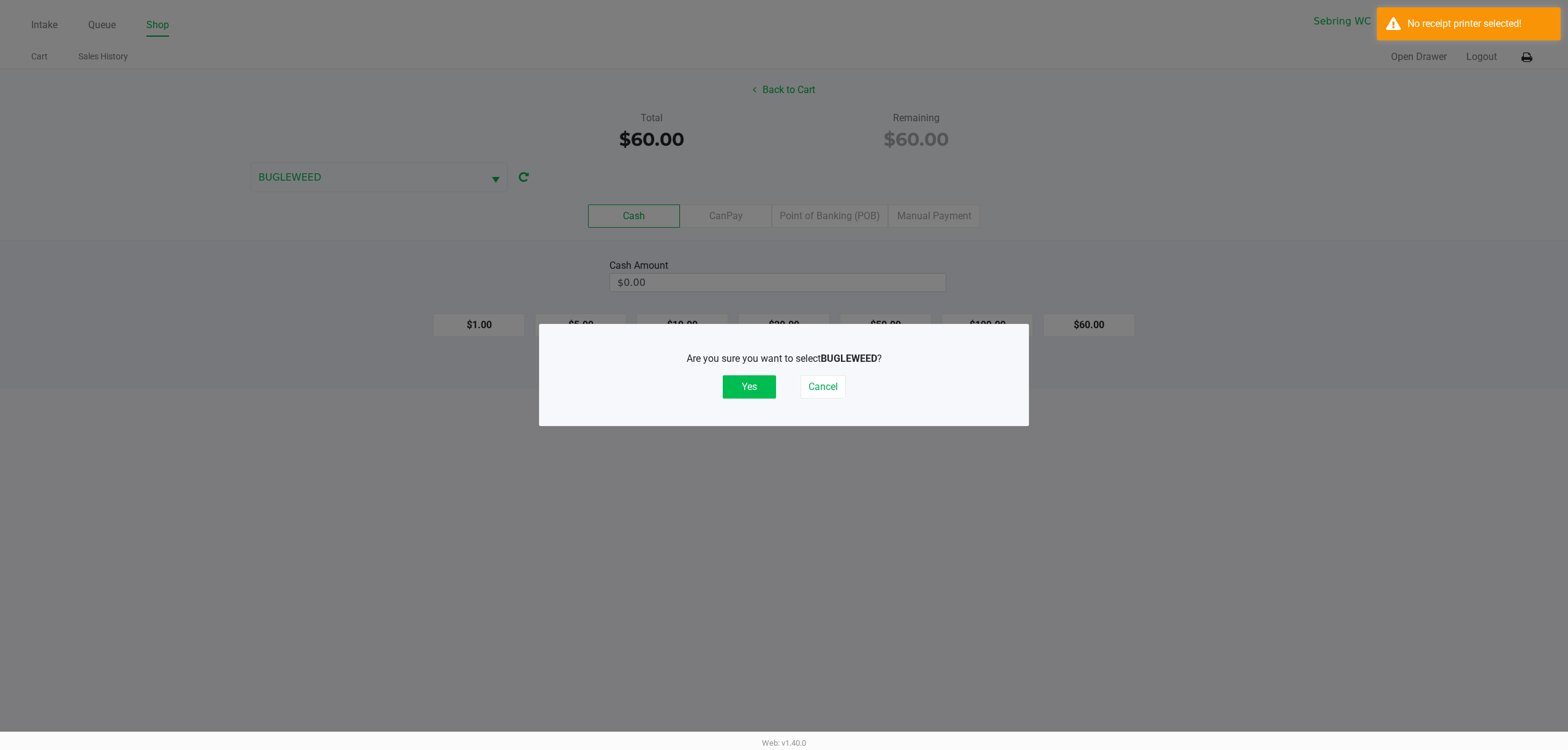
click at [747, 392] on button "Yes" at bounding box center [749, 387] width 53 height 23
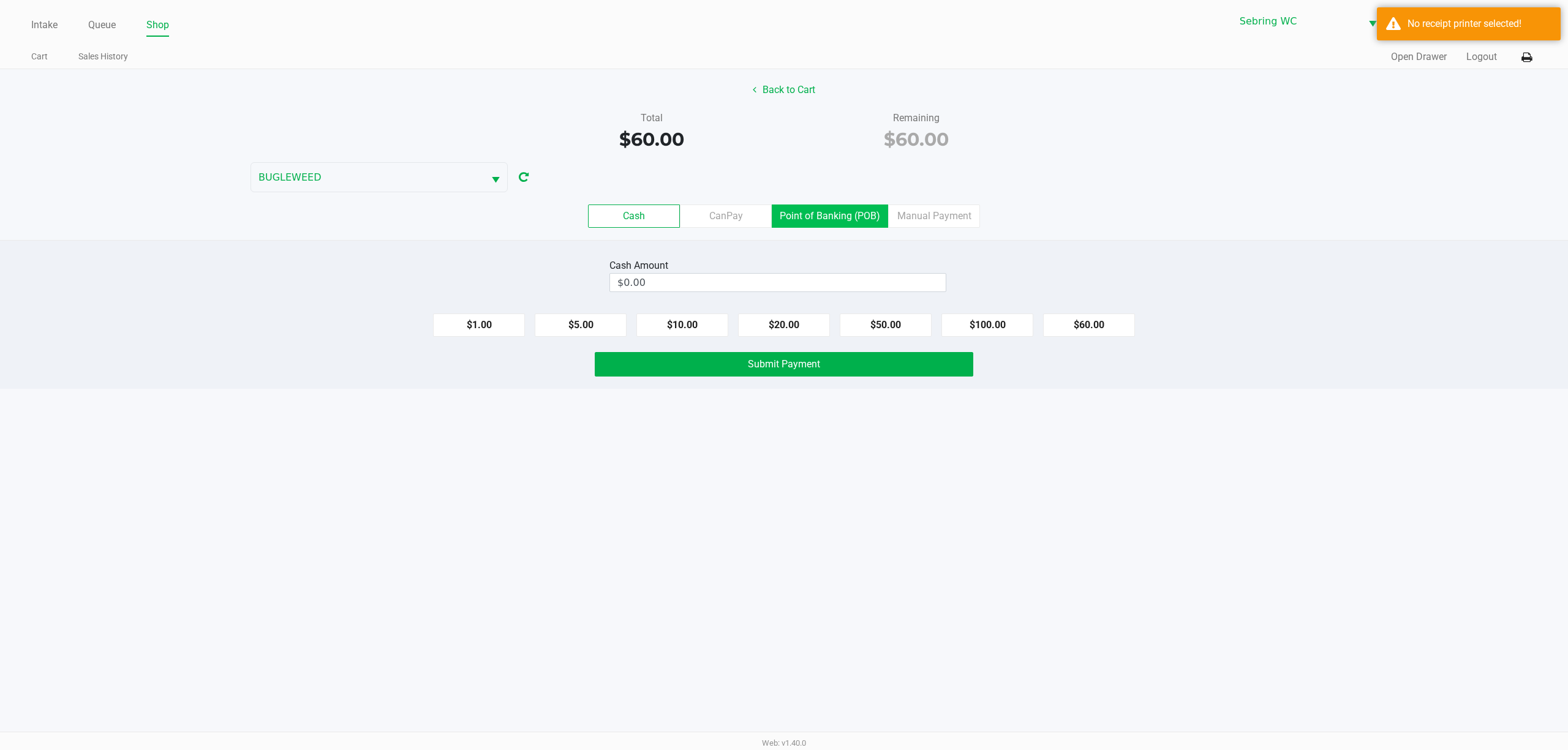
click at [825, 218] on label "Point of Banking (POB)" at bounding box center [830, 216] width 117 height 23
click at [0, 0] on 7 "Point of Banking (POB)" at bounding box center [0, 0] width 0 height 0
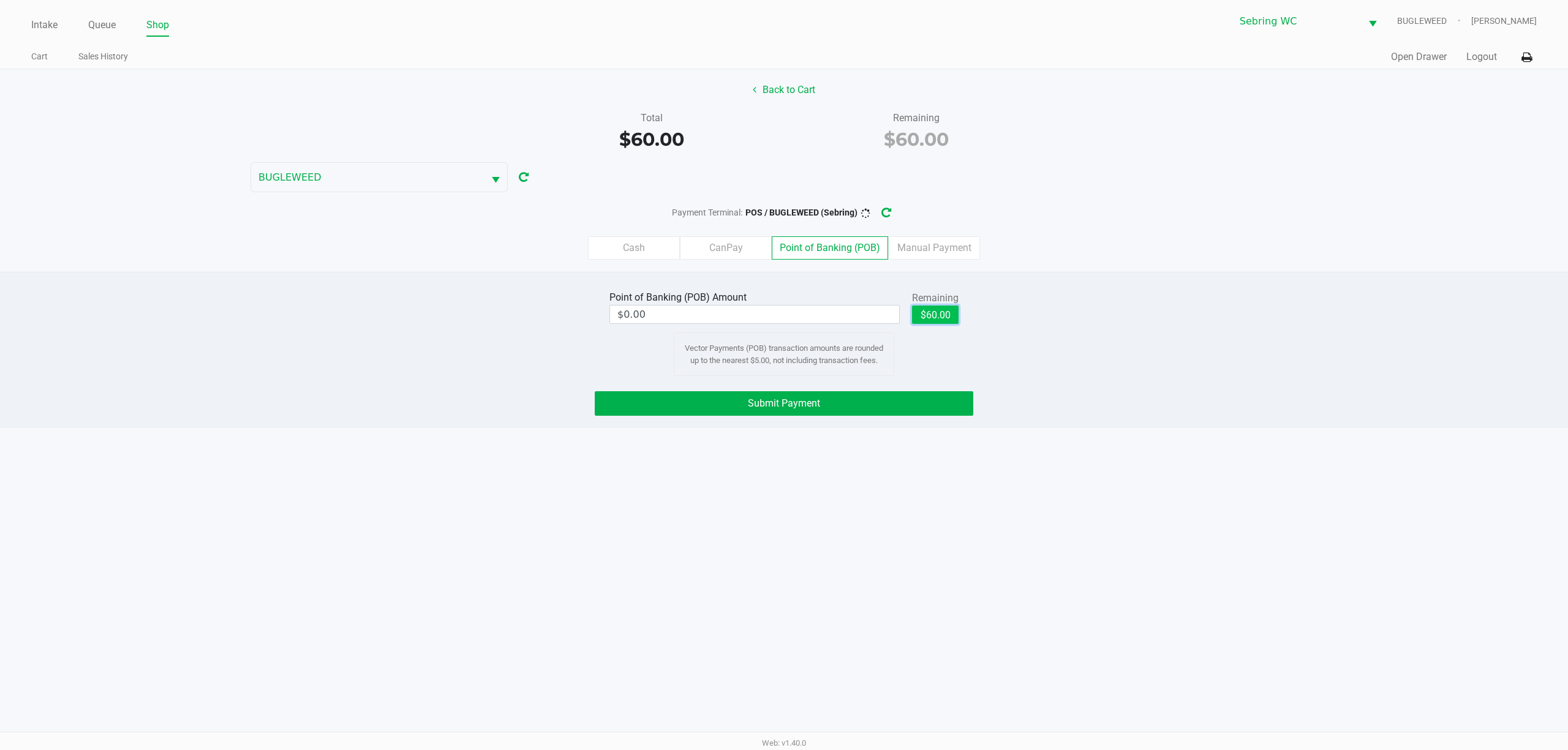
click at [920, 314] on button "$60.00" at bounding box center [935, 315] width 47 height 19
type input "$60.00"
click at [907, 407] on button "Submit Payment" at bounding box center [784, 403] width 378 height 24
click at [898, 209] on icon "button" at bounding box center [896, 212] width 13 height 13
click at [896, 415] on button "Submit Payment" at bounding box center [784, 403] width 378 height 24
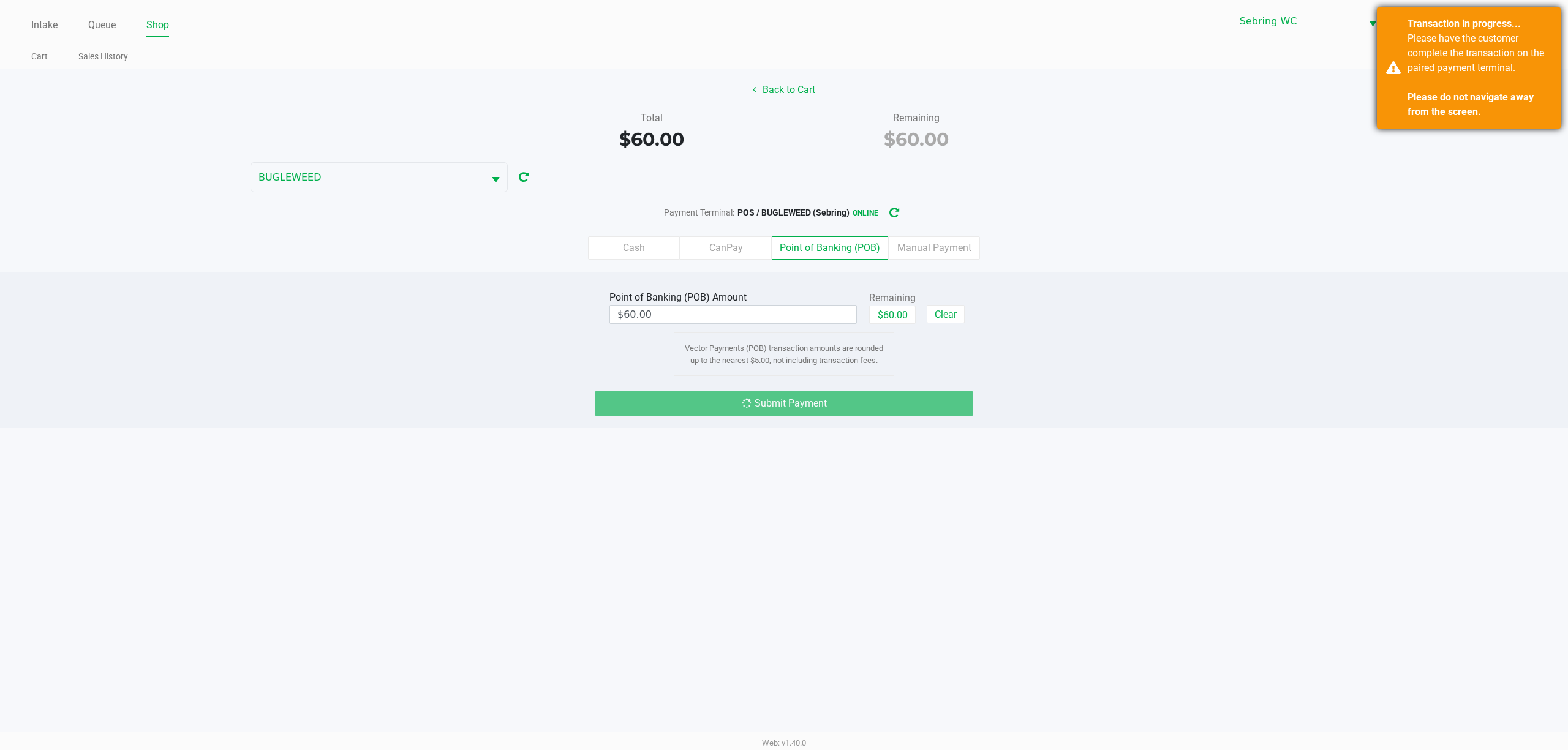
click at [1468, 54] on div "Please have the customer complete the transaction on the paired payment termina…" at bounding box center [1479, 75] width 144 height 88
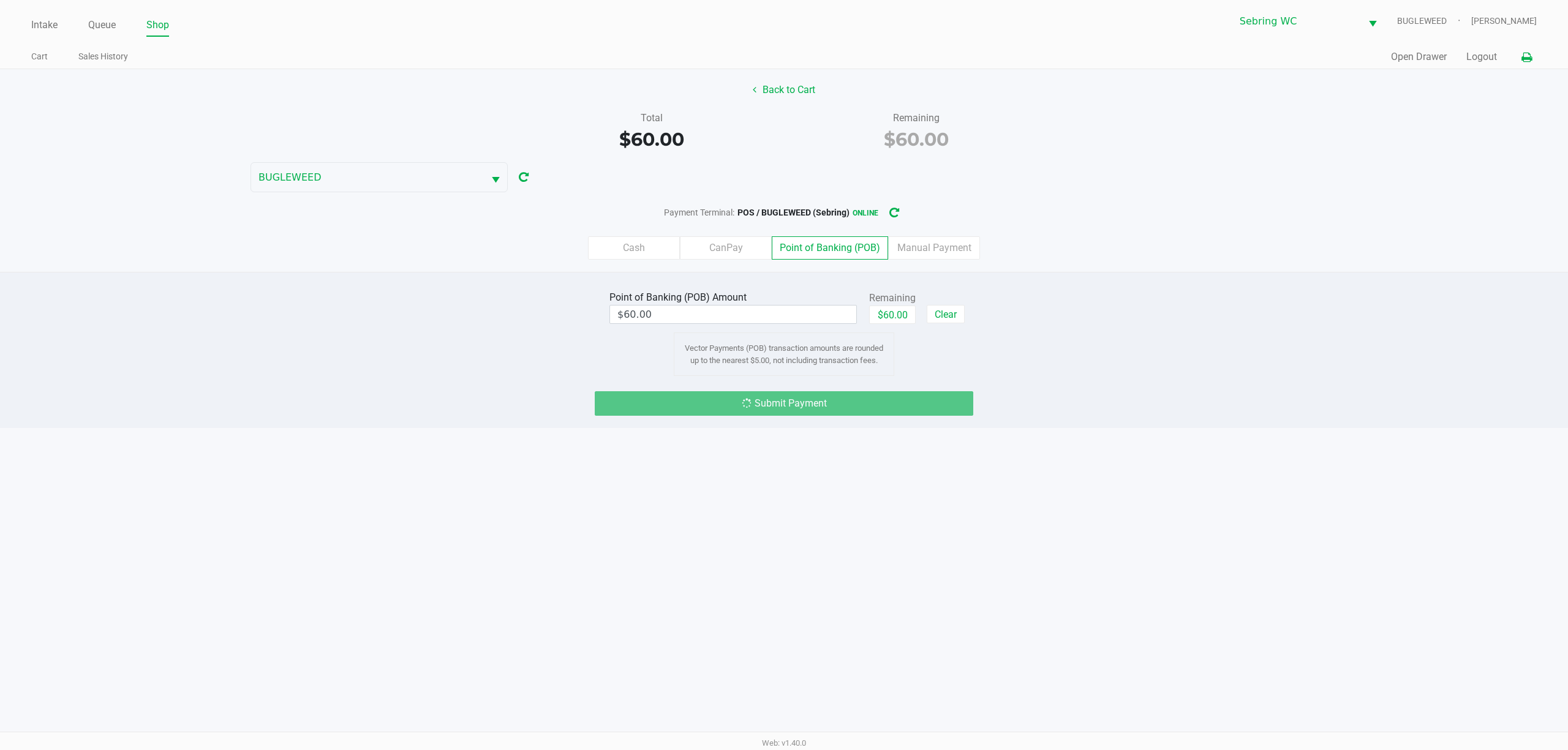
click at [1521, 58] on icon at bounding box center [1526, 57] width 10 height 9
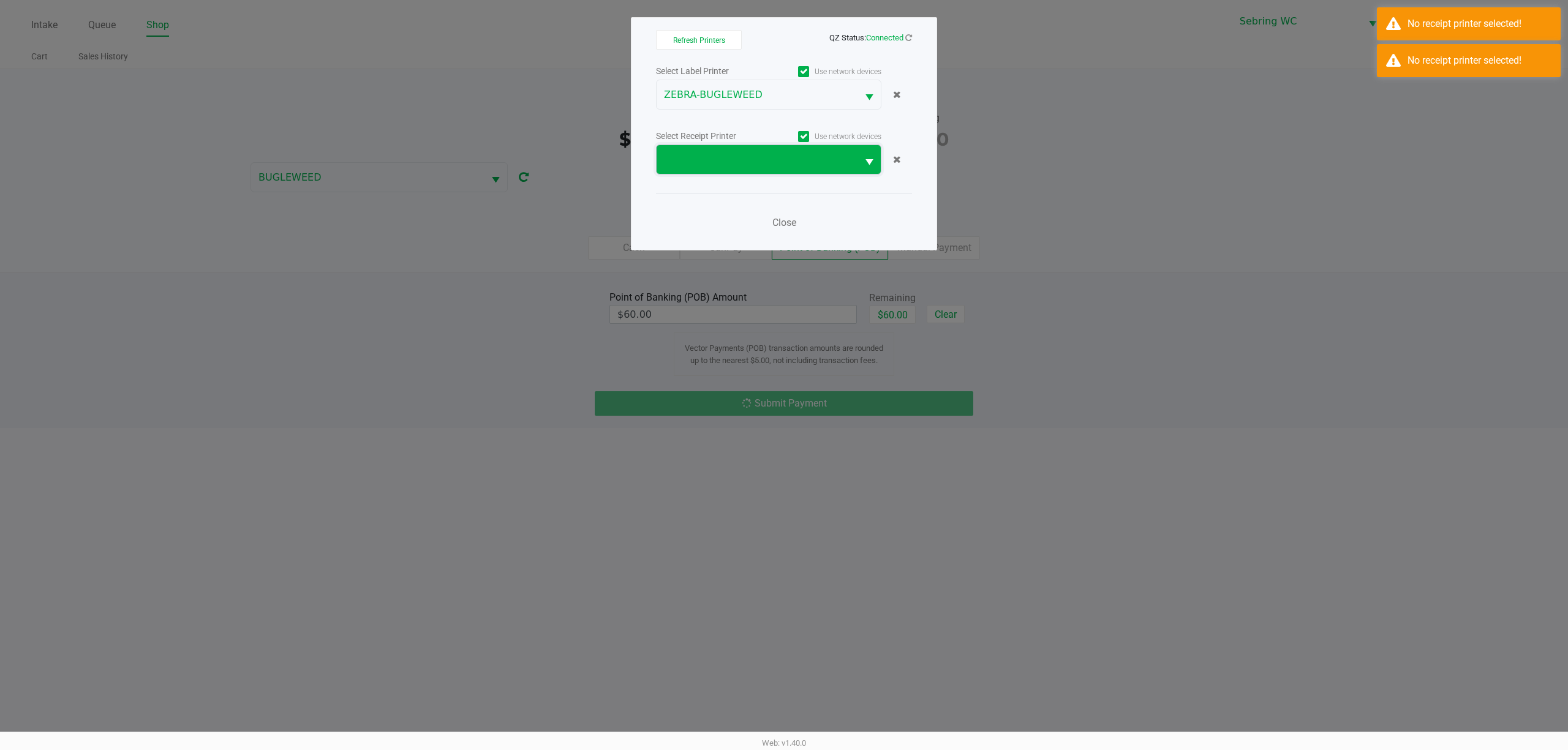
click at [836, 153] on span at bounding box center [756, 159] width 186 height 15
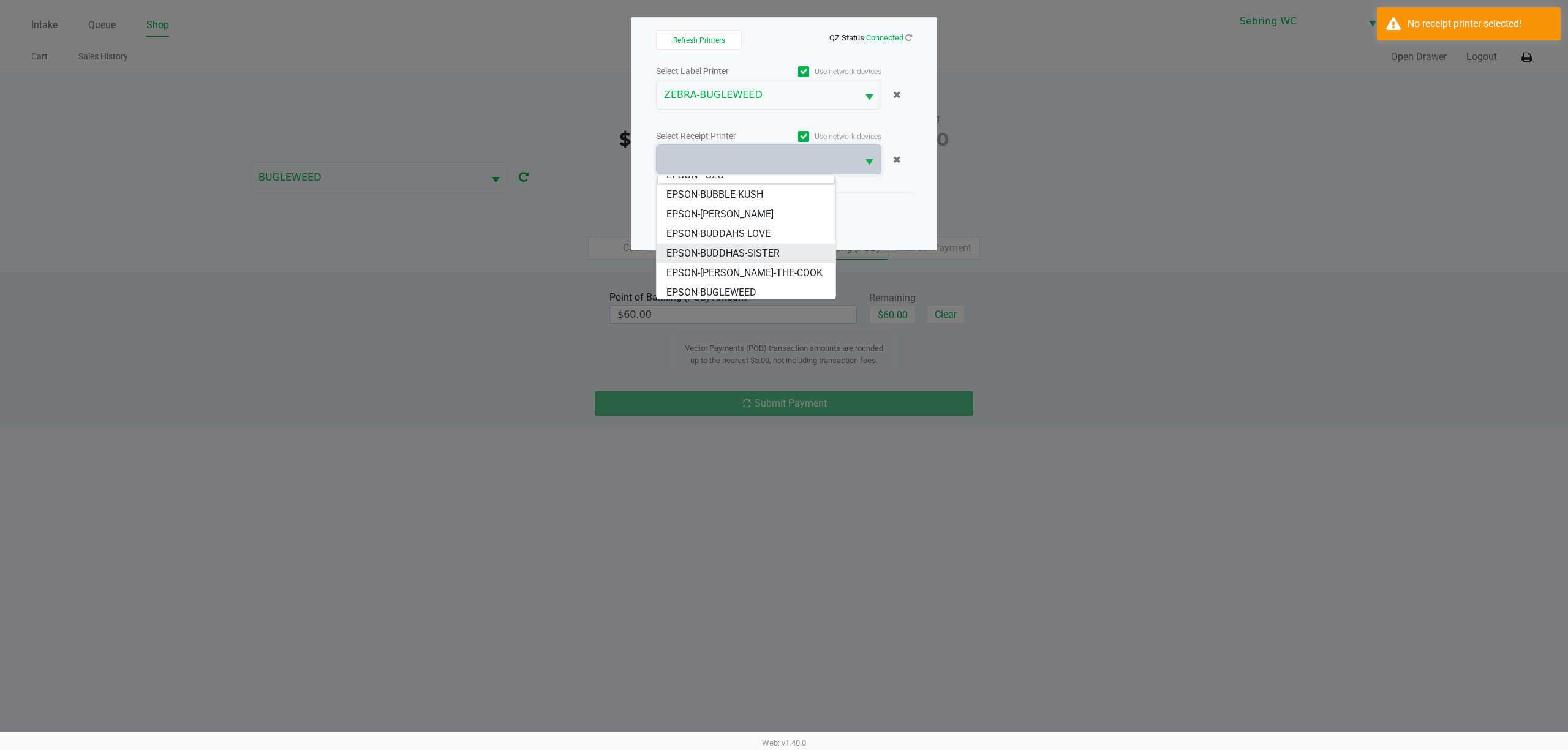
scroll to position [15, 0]
click at [750, 286] on span "EPSON-BUGLEWEED" at bounding box center [711, 289] width 90 height 15
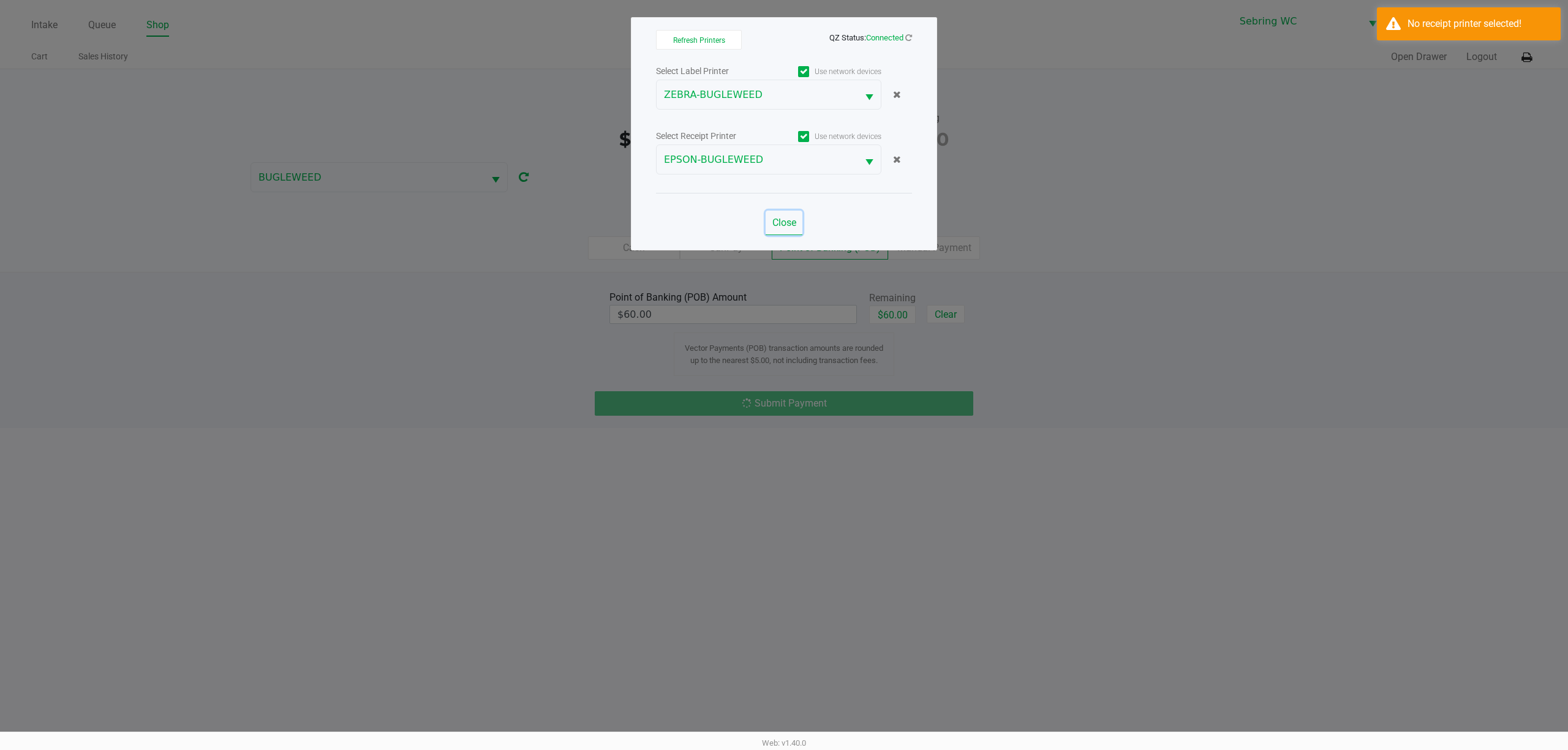
click at [794, 226] on span "Close" at bounding box center [784, 223] width 24 height 12
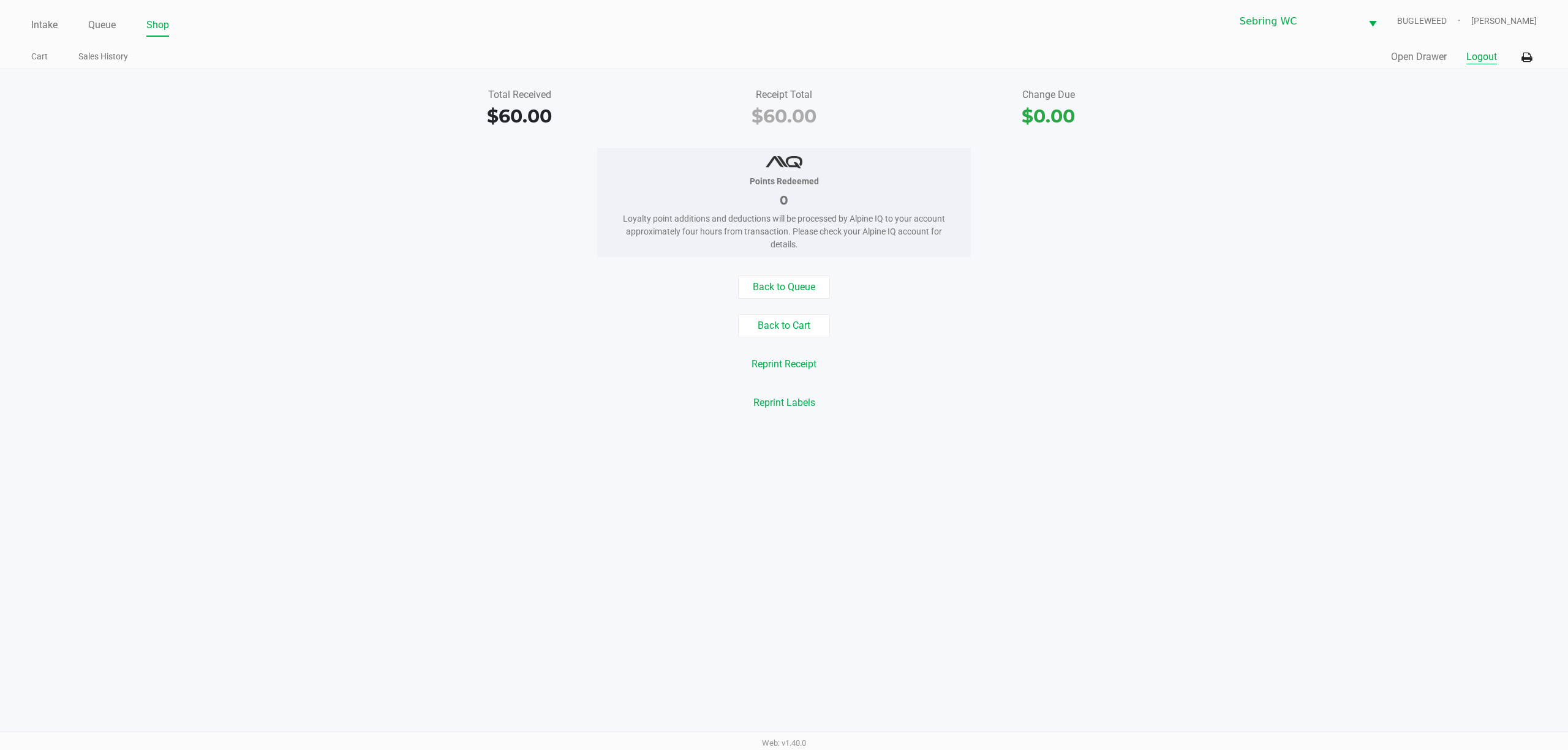
click at [1478, 54] on button "Logout" at bounding box center [1482, 57] width 30 height 15
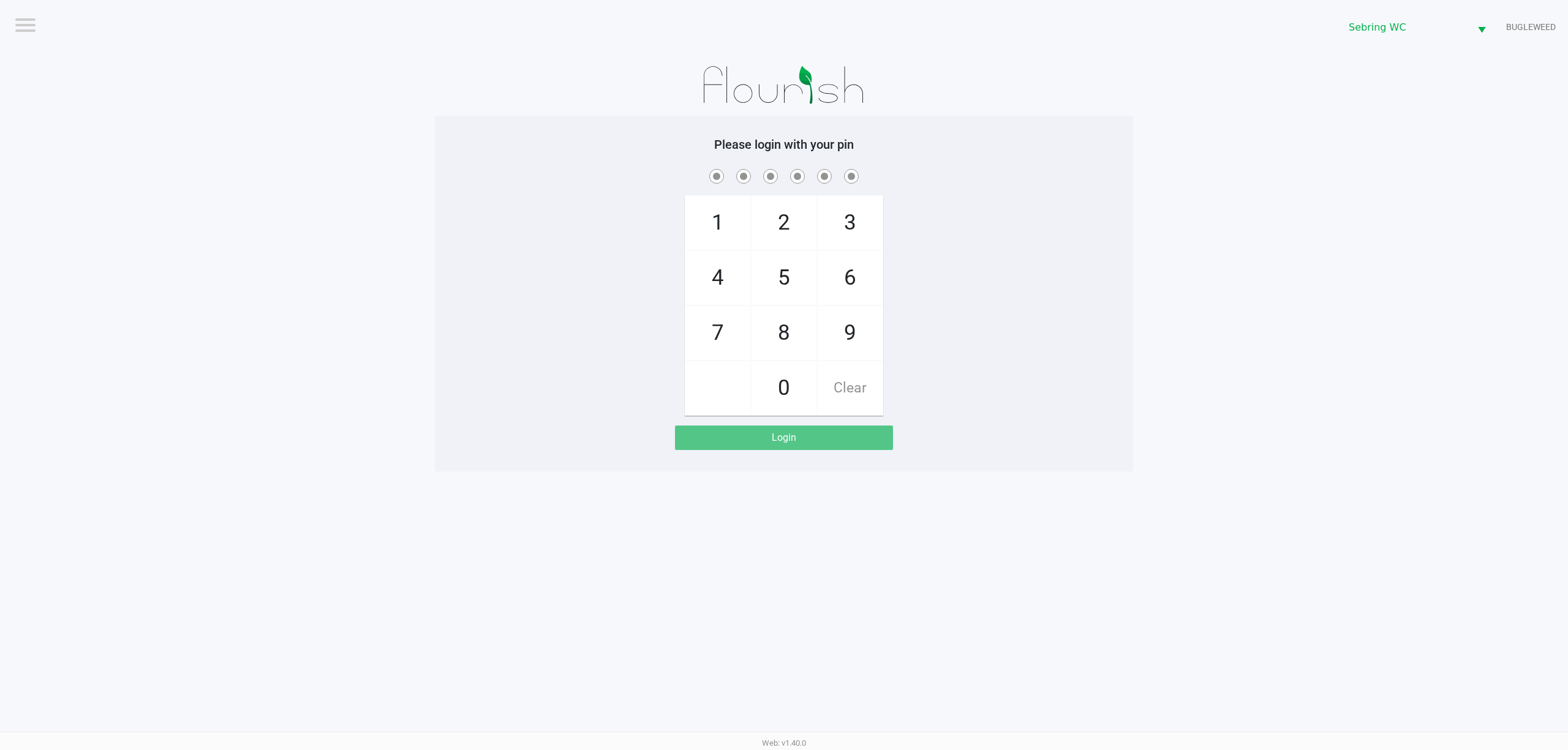
click at [510, 352] on div "1 4 7 2 5 8 0 3 6 9 Clear" at bounding box center [784, 291] width 698 height 249
checkbox input "true"
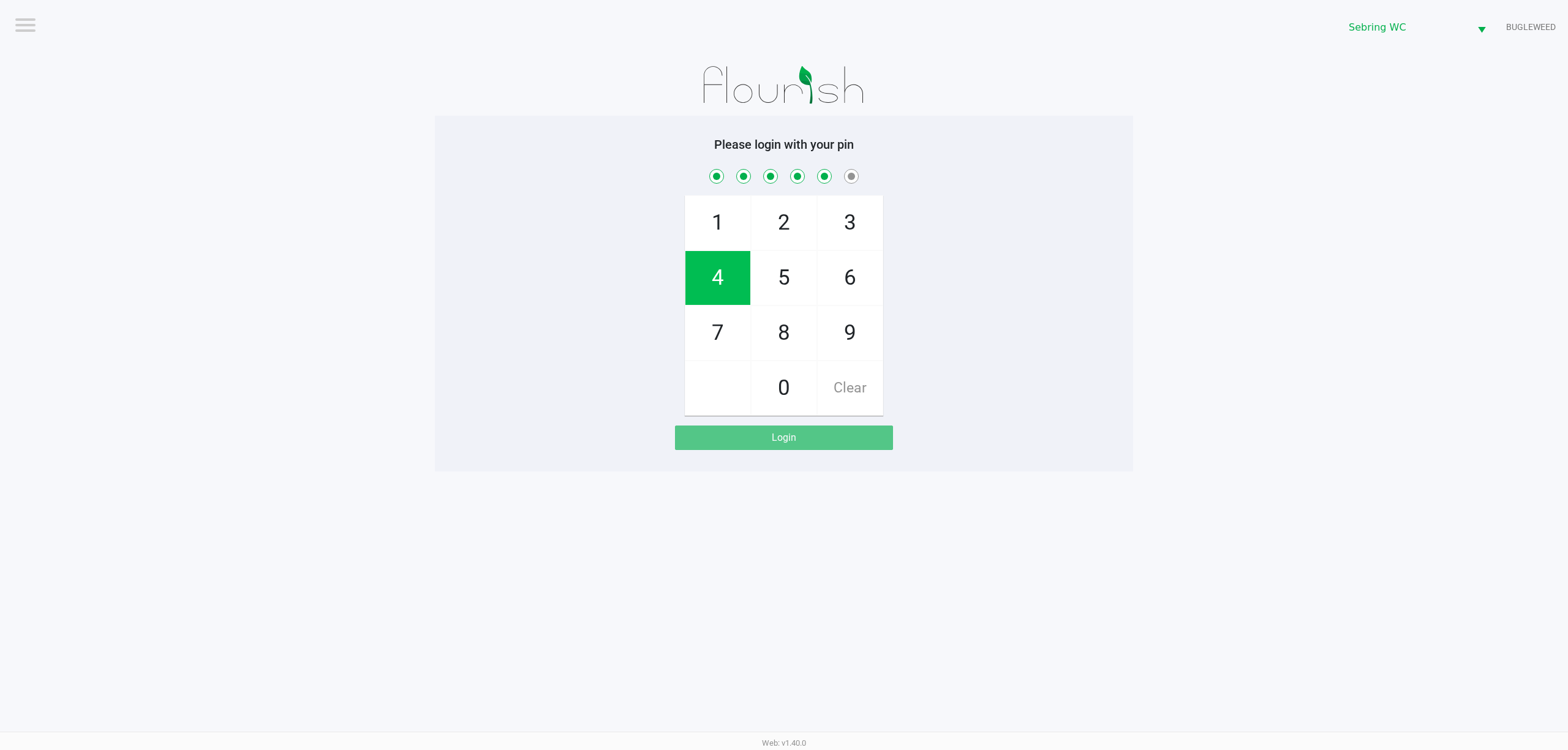
checkbox input "true"
